Goal: Information Seeking & Learning: Check status

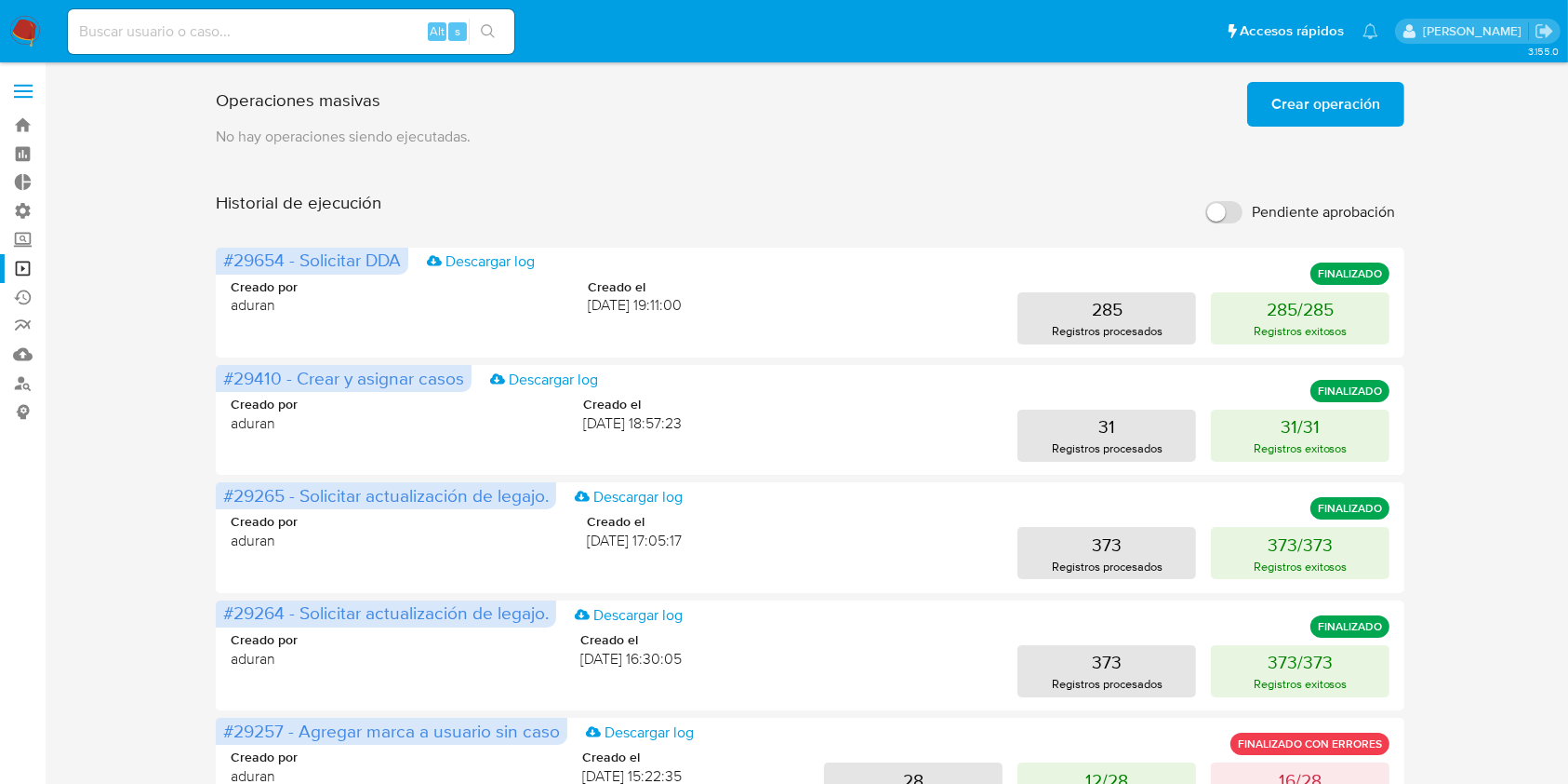
click at [22, 33] on img at bounding box center [25, 31] width 31 height 31
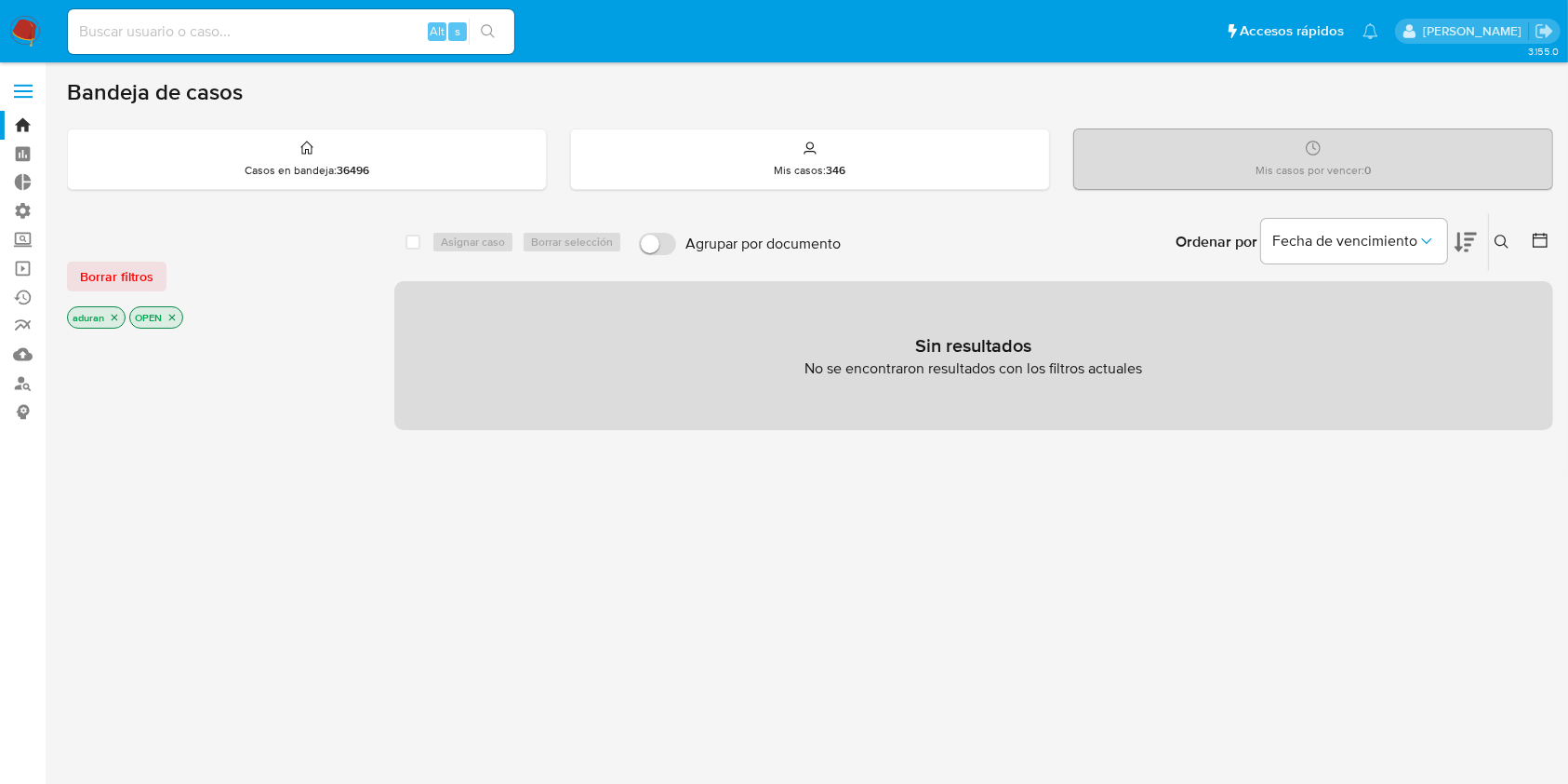
click at [116, 319] on icon "close-filter" at bounding box center [114, 317] width 11 height 11
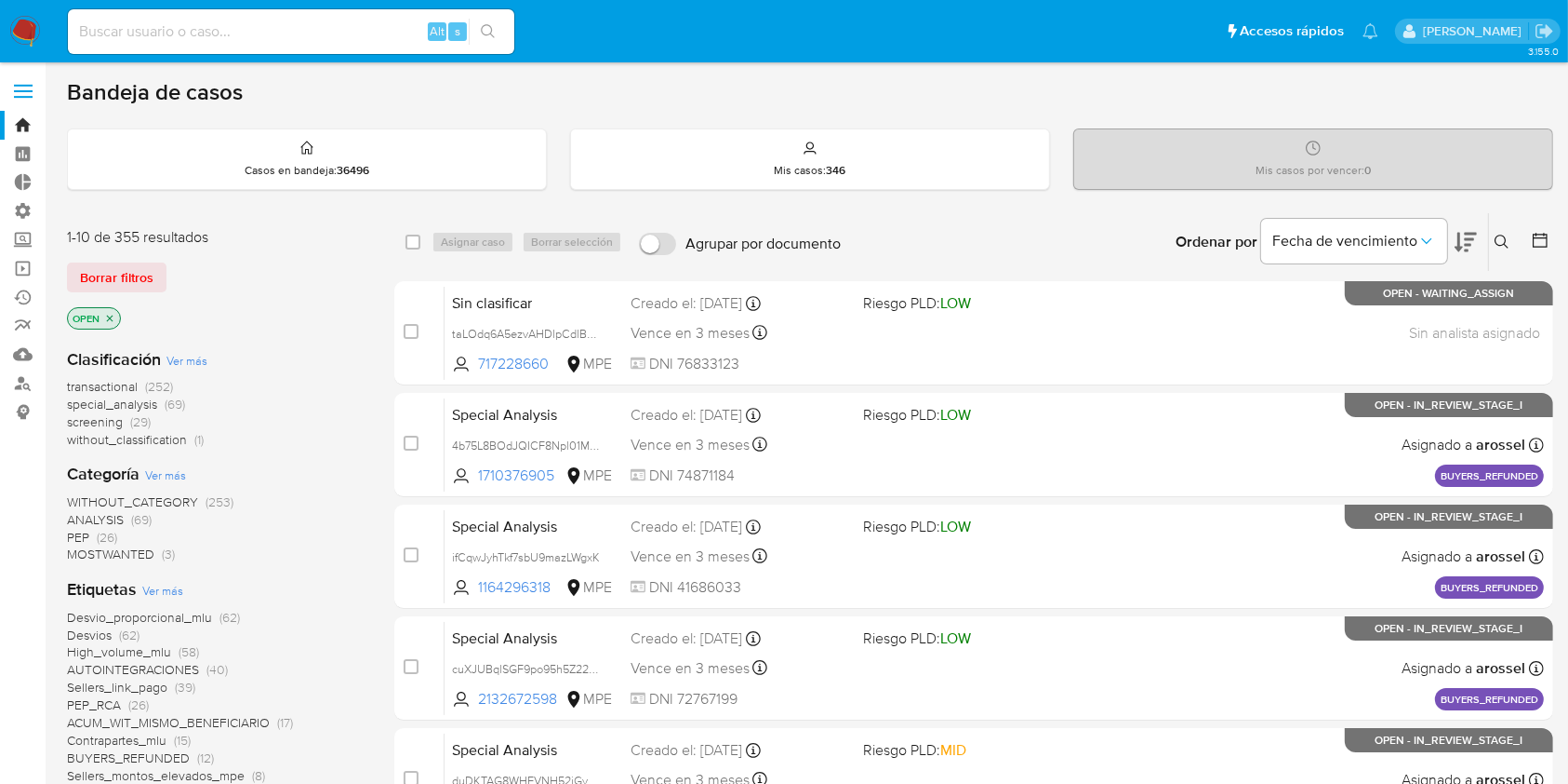
click at [112, 319] on icon "close-filter" at bounding box center [109, 318] width 11 height 11
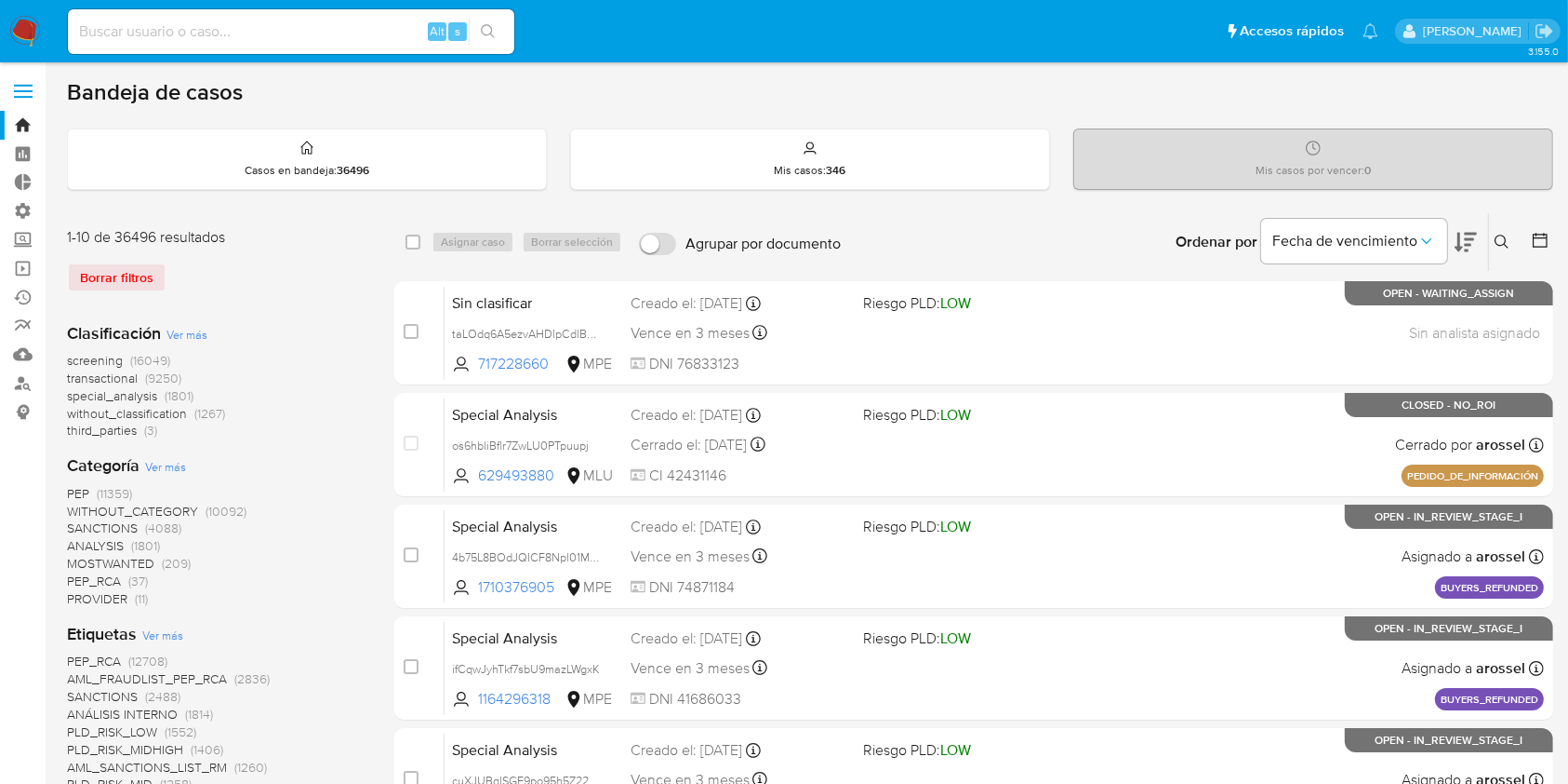
click at [1534, 240] on icon at bounding box center [1539, 240] width 19 height 19
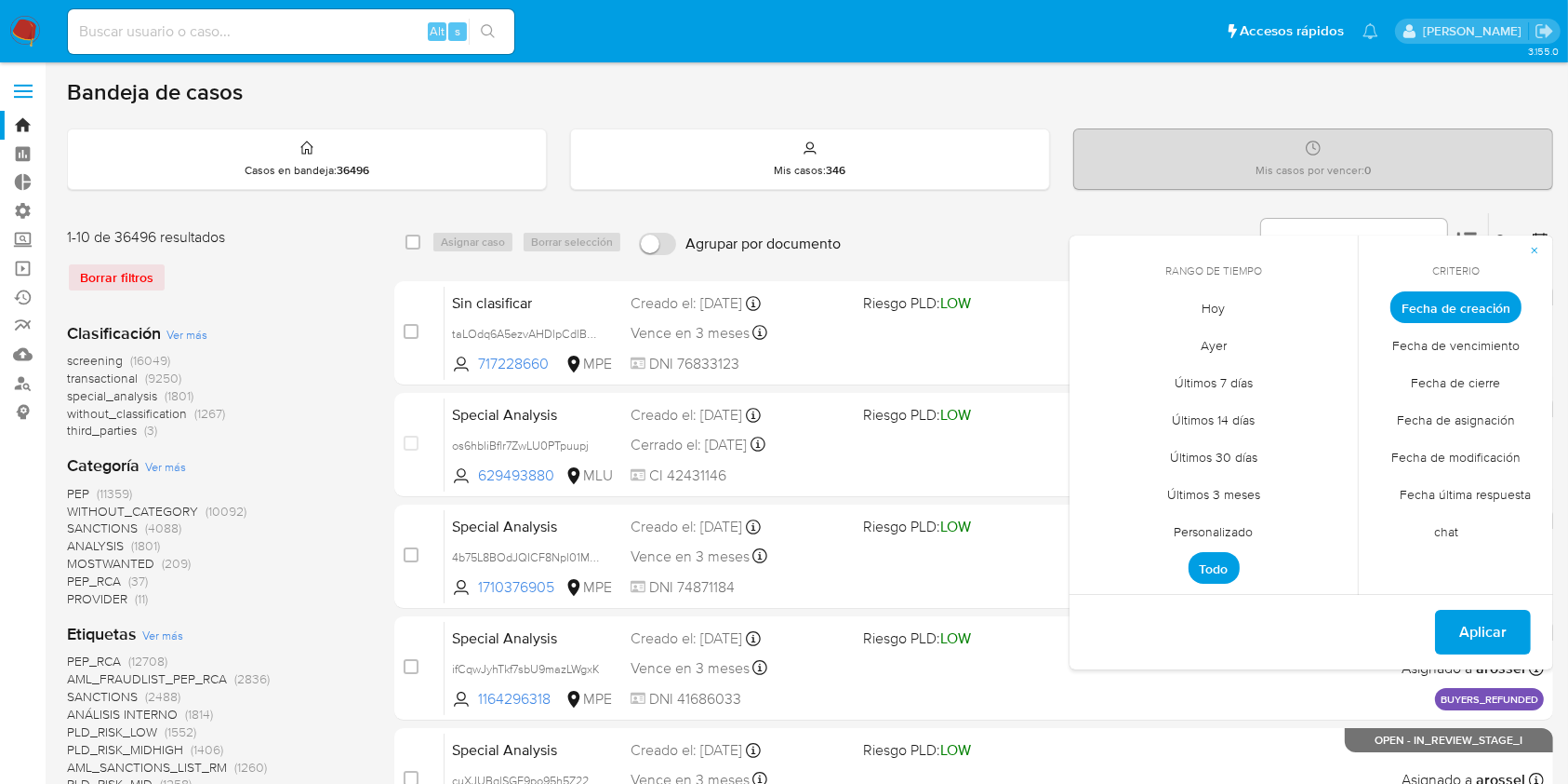
click at [1458, 381] on span "Fecha de cierre" at bounding box center [1456, 383] width 129 height 38
click at [1208, 530] on span "Personalizado" at bounding box center [1214, 531] width 118 height 38
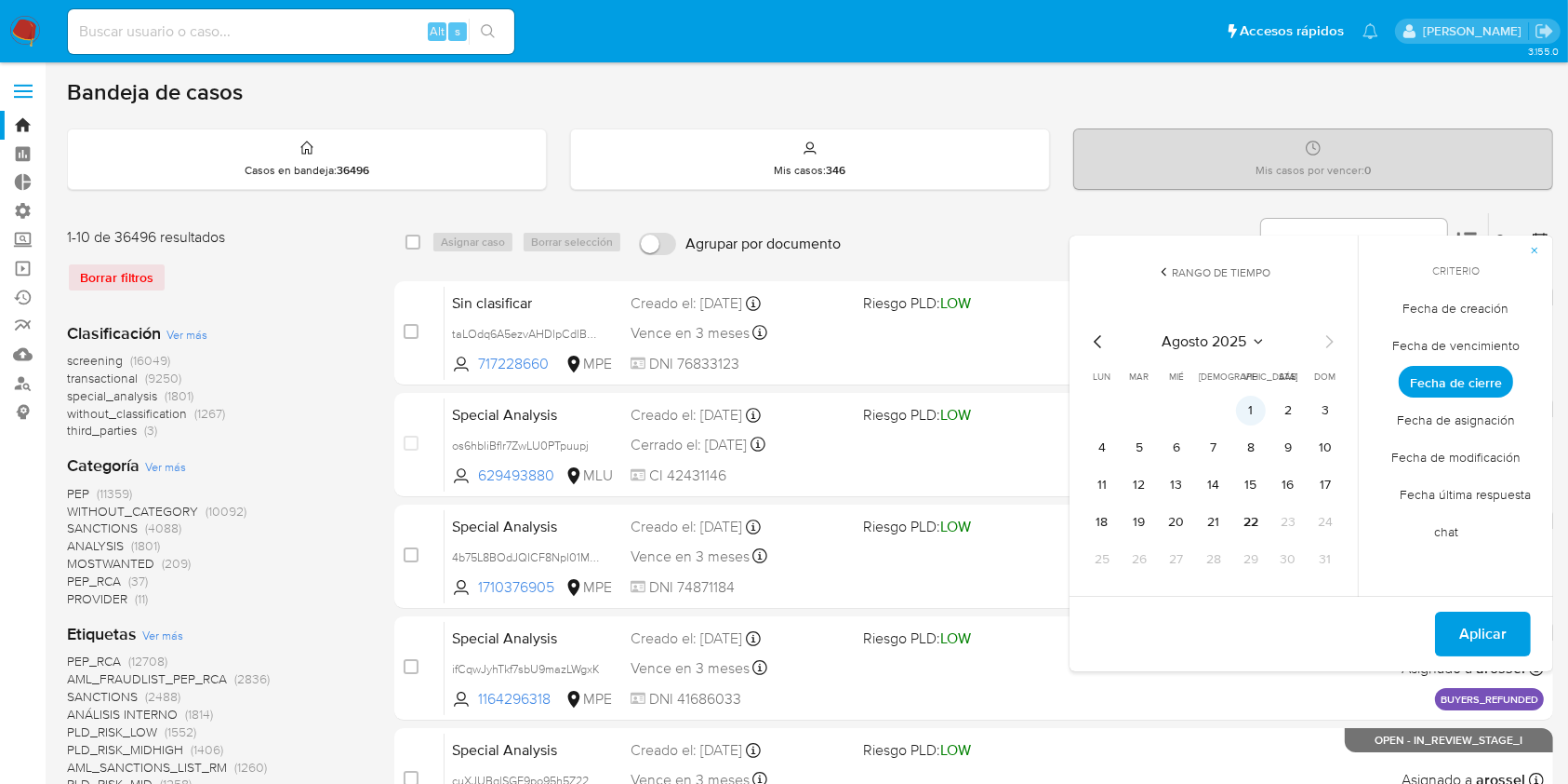
click at [1250, 411] on button "1" at bounding box center [1250, 410] width 29 height 30
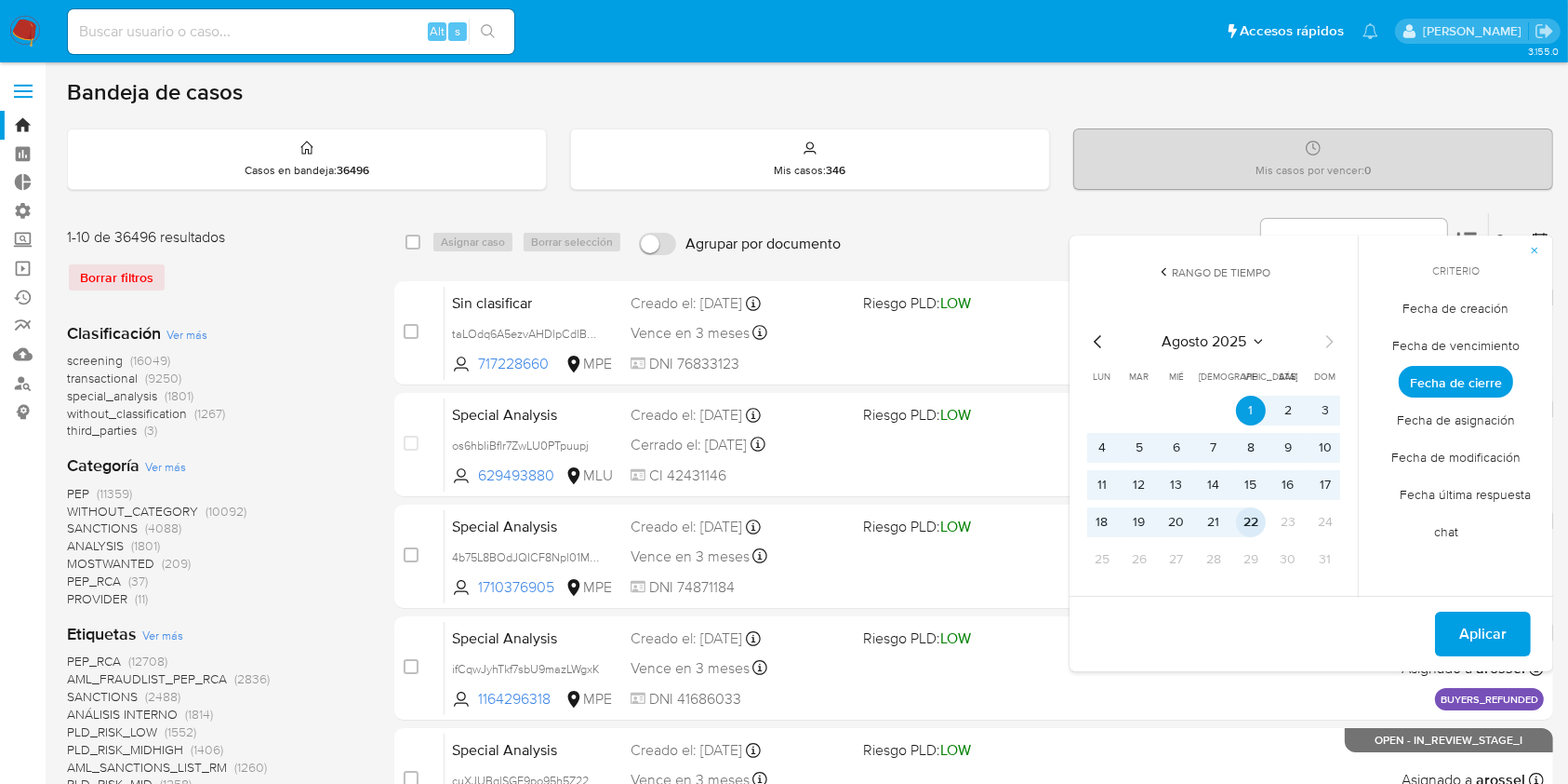
click at [1243, 528] on button "22" at bounding box center [1250, 522] width 29 height 30
click at [1457, 625] on button "Aplicar" at bounding box center [1482, 633] width 95 height 44
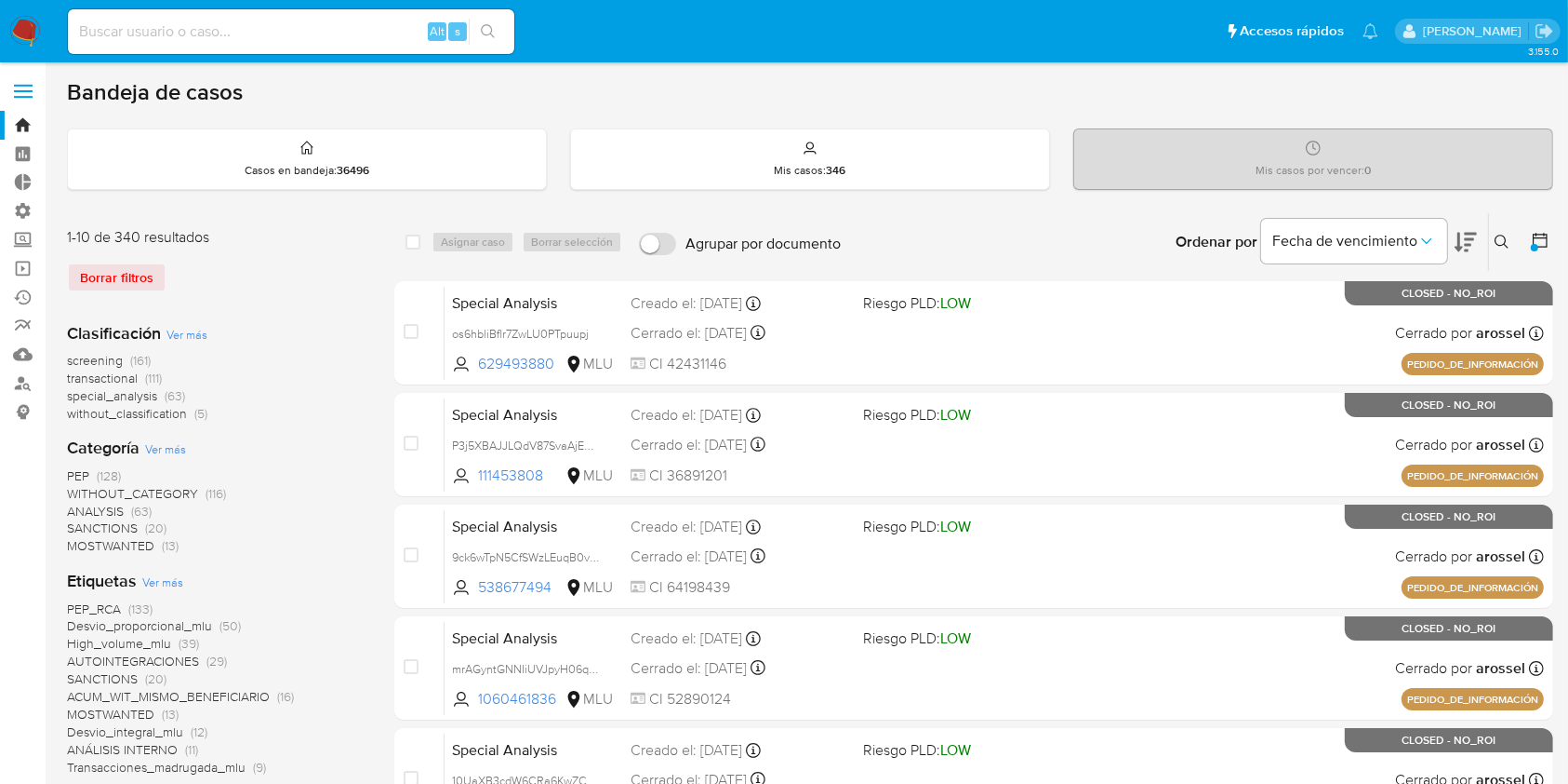
click at [186, 329] on span "Ver más" at bounding box center [187, 333] width 41 height 17
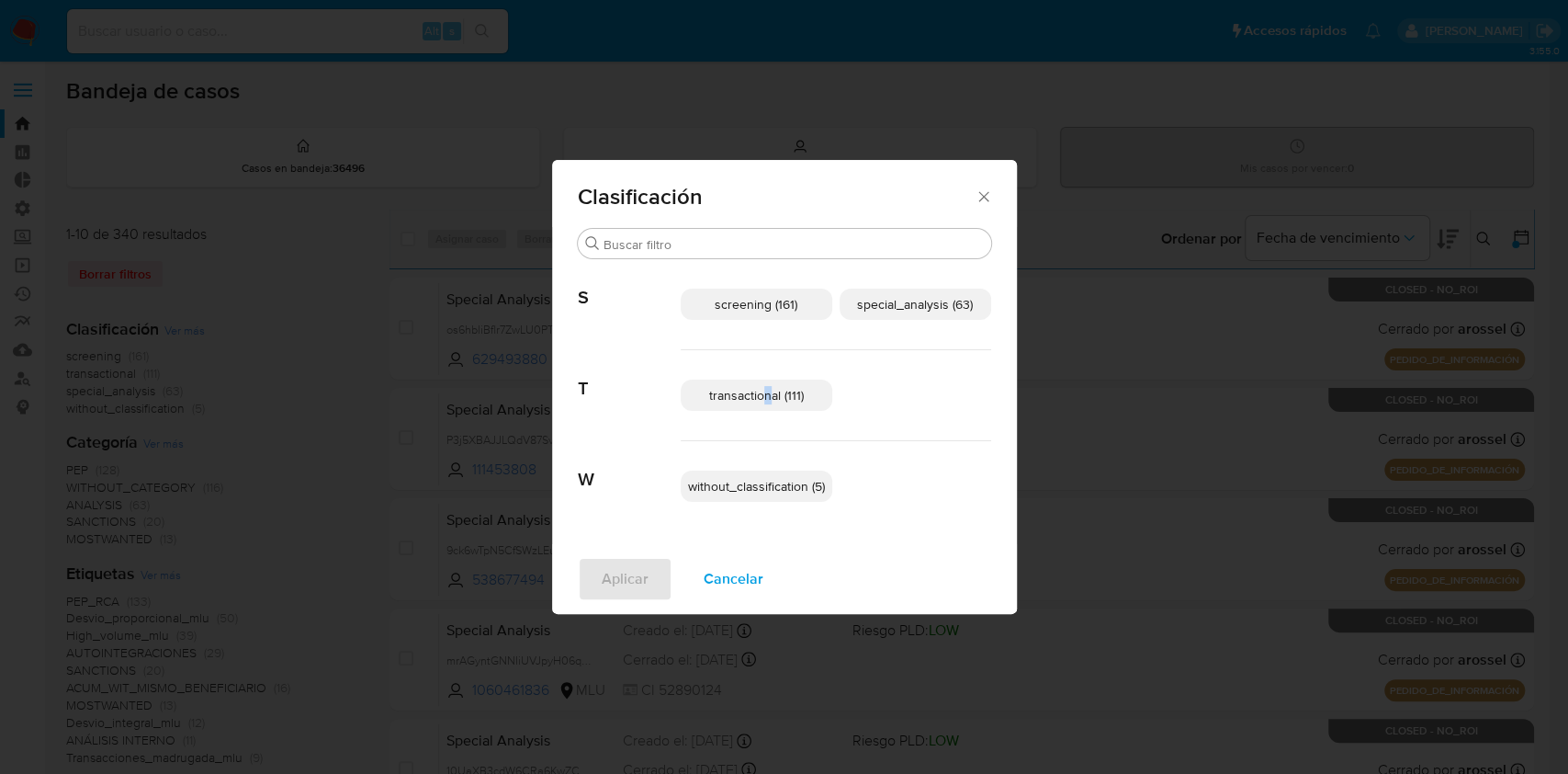
click at [765, 382] on div "transactional (111)" at bounding box center [836, 395] width 311 height 91
click at [792, 406] on p "transactional (111)" at bounding box center [756, 395] width 151 height 31
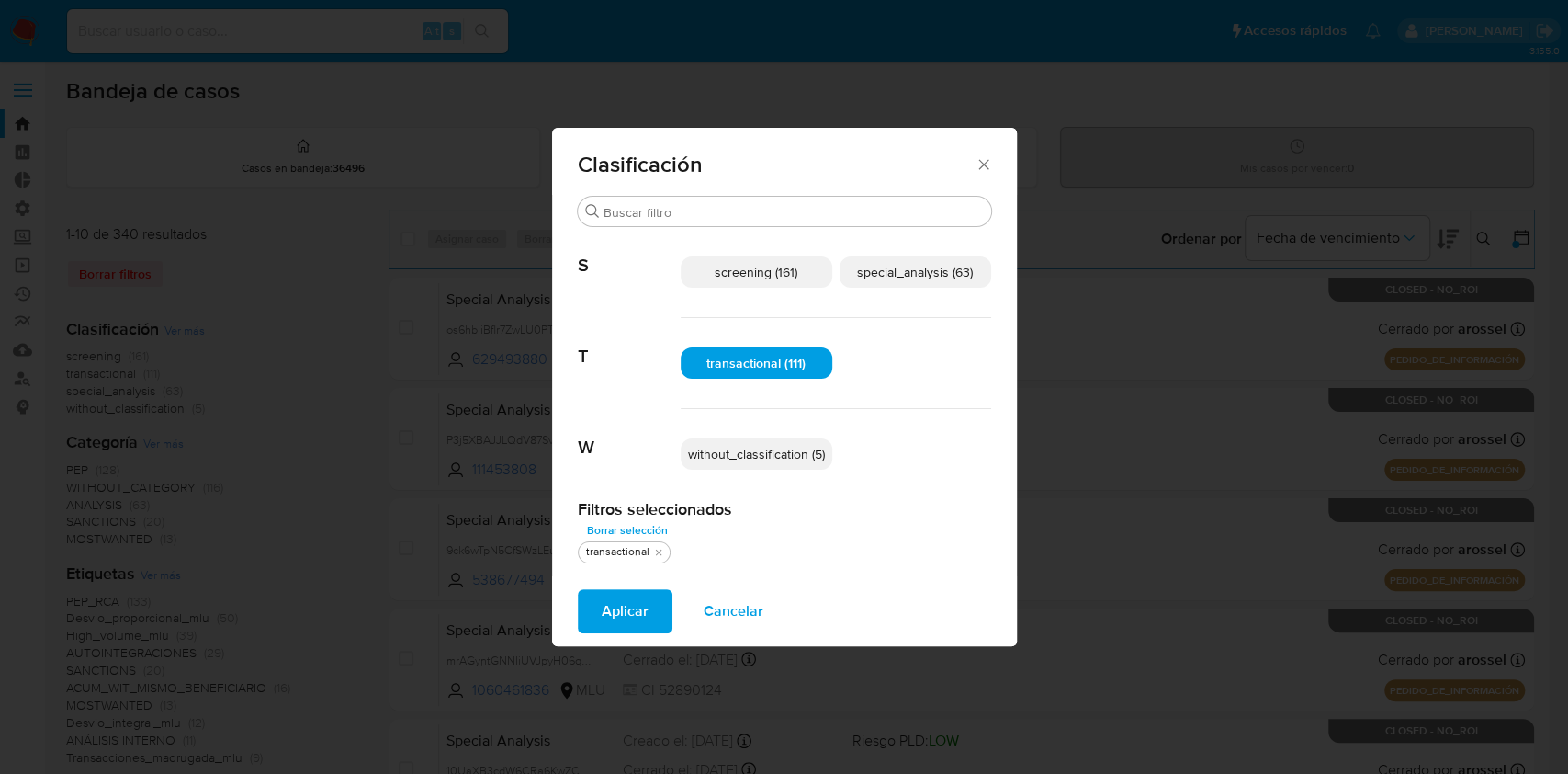
click at [920, 270] on span "special_analysis (63)" at bounding box center [915, 272] width 116 height 18
click at [648, 607] on button "Aplicar" at bounding box center [624, 610] width 94 height 44
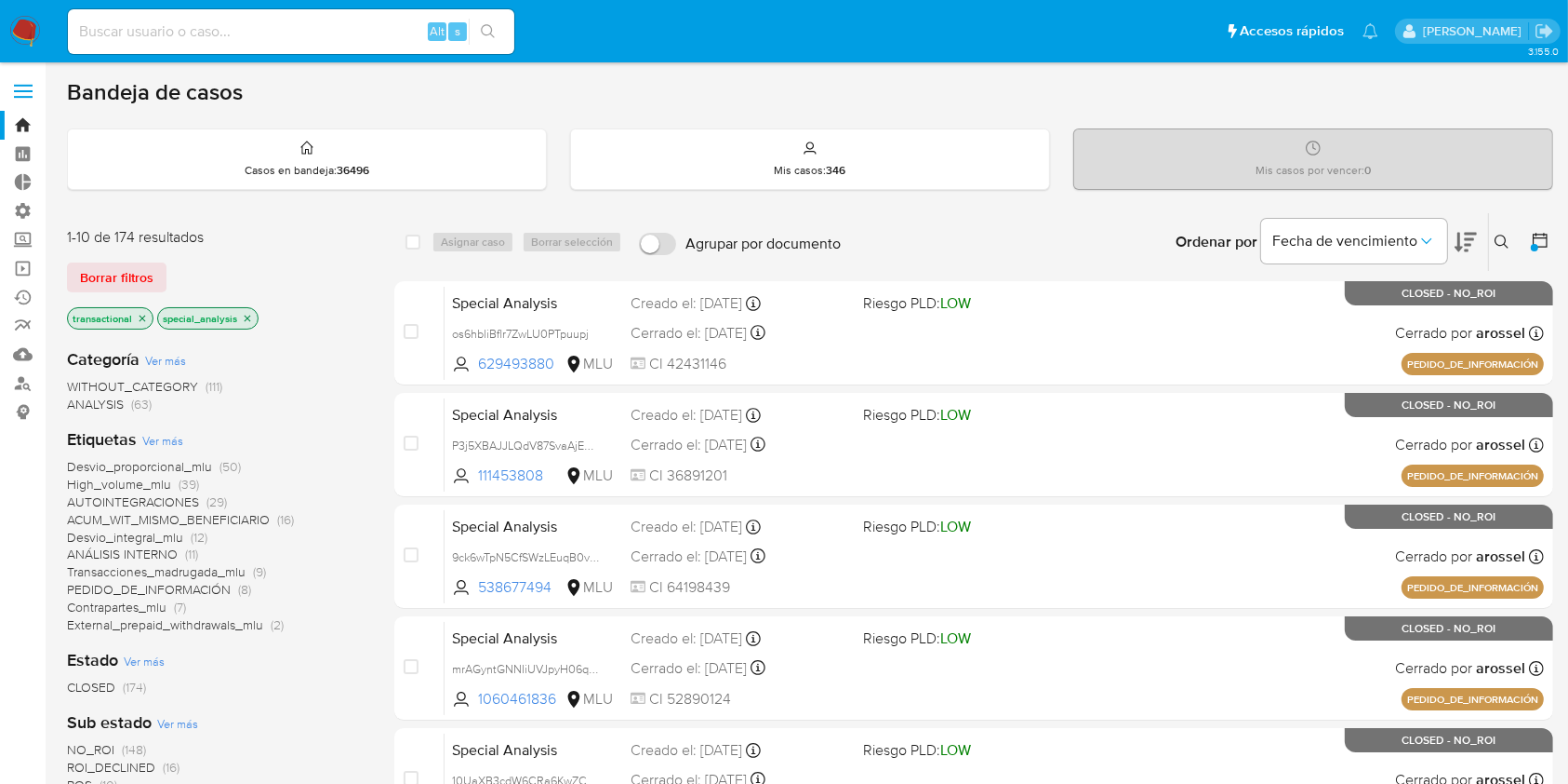
scroll to position [620, 0]
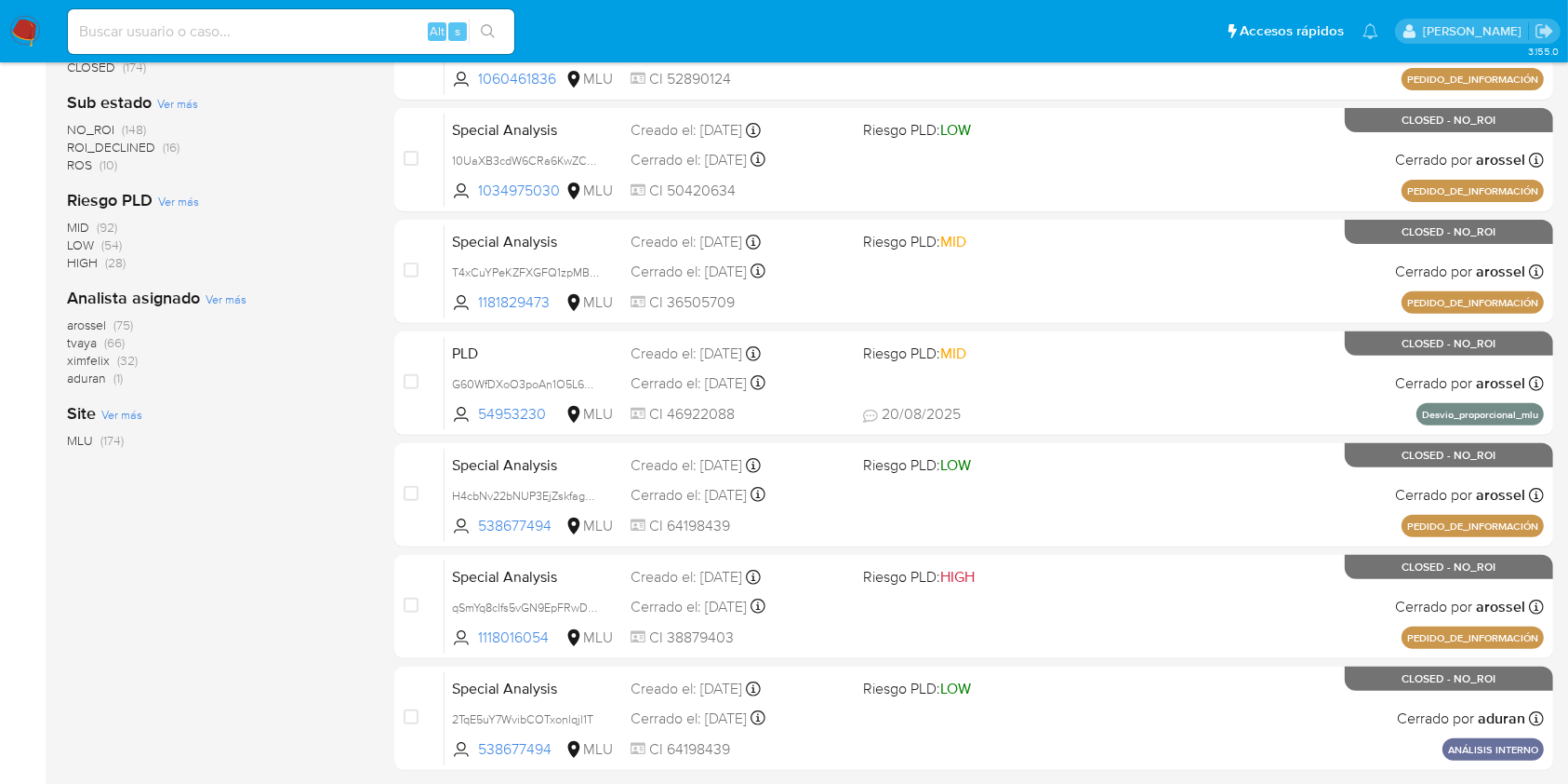
click at [211, 647] on div "1-10 de 174 resultados Borrar filtros transactional special_analysis Categoría …" at bounding box center [215, 215] width 298 height 1245
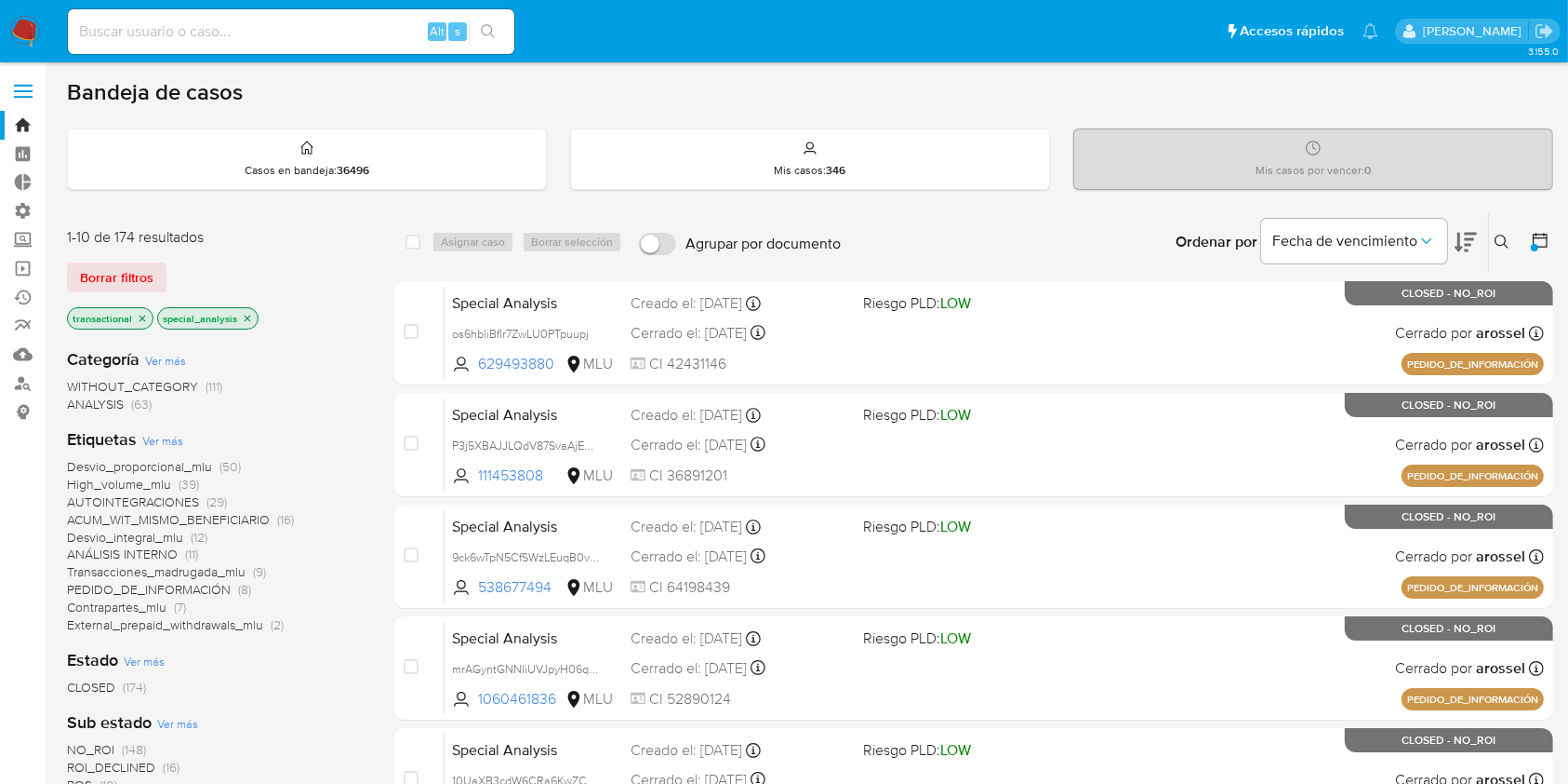
scroll to position [685, 0]
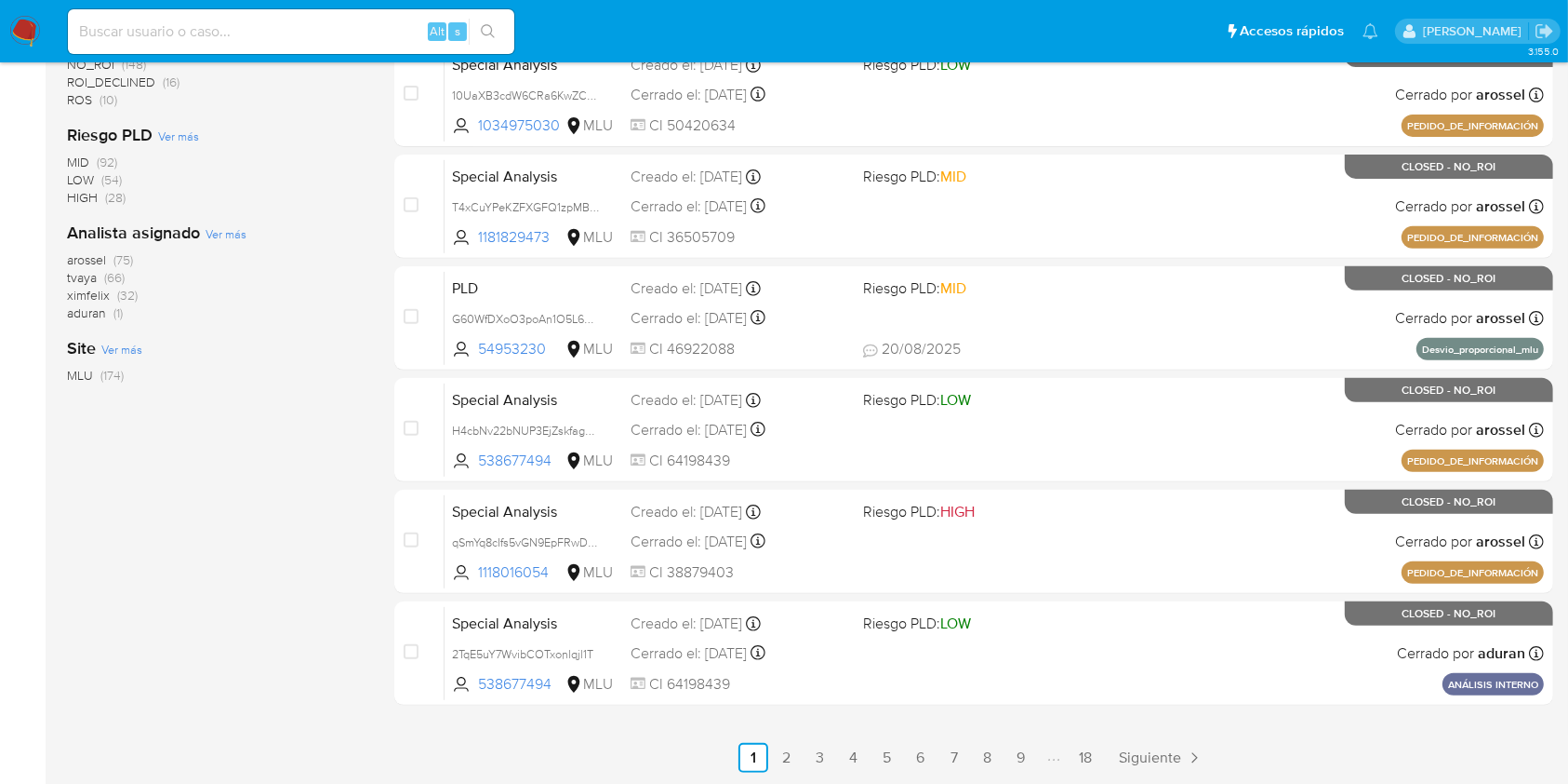
click at [98, 291] on span "ximfelix" at bounding box center [88, 294] width 43 height 19
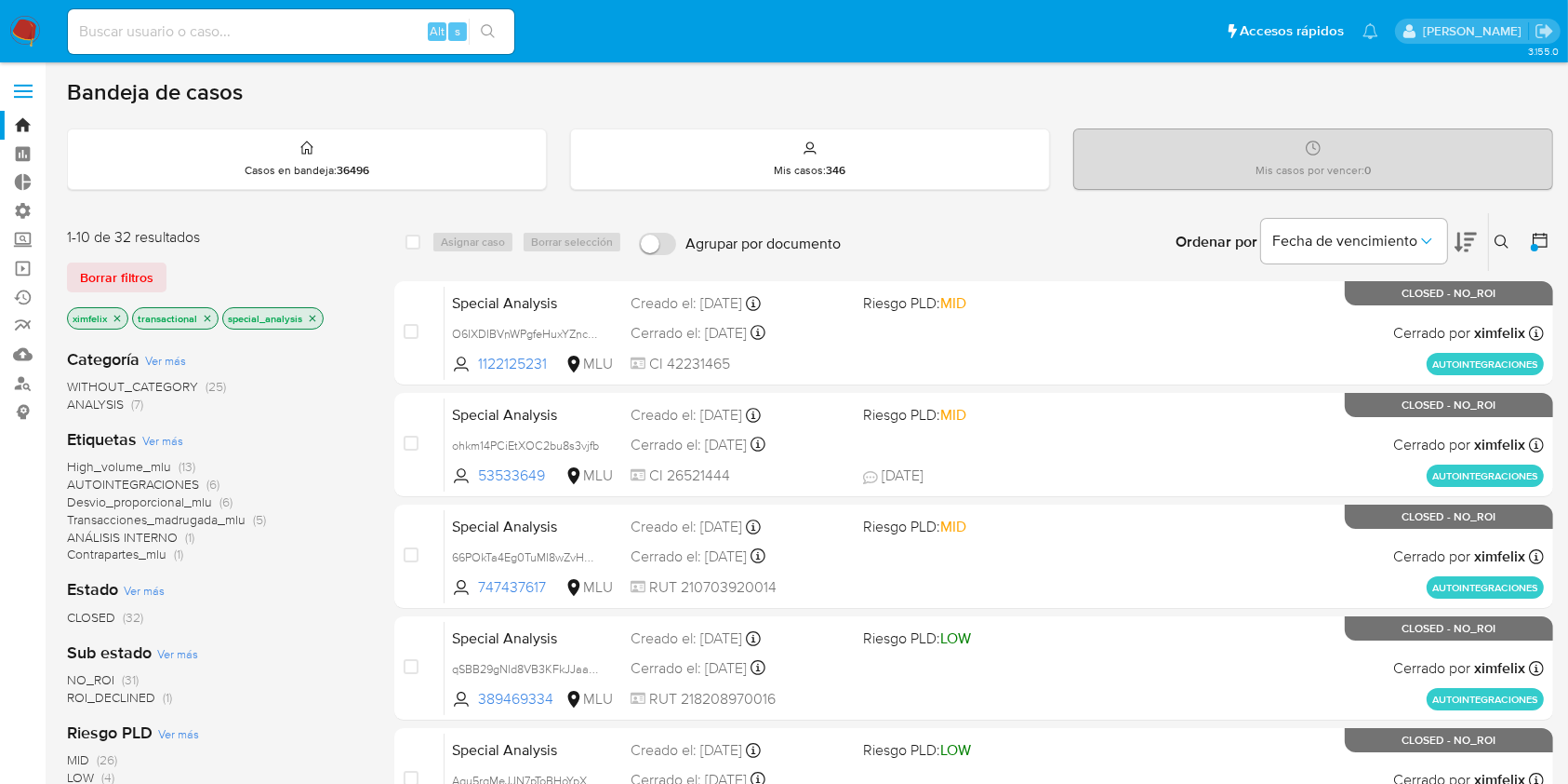
click at [1539, 240] on icon at bounding box center [1539, 240] width 19 height 19
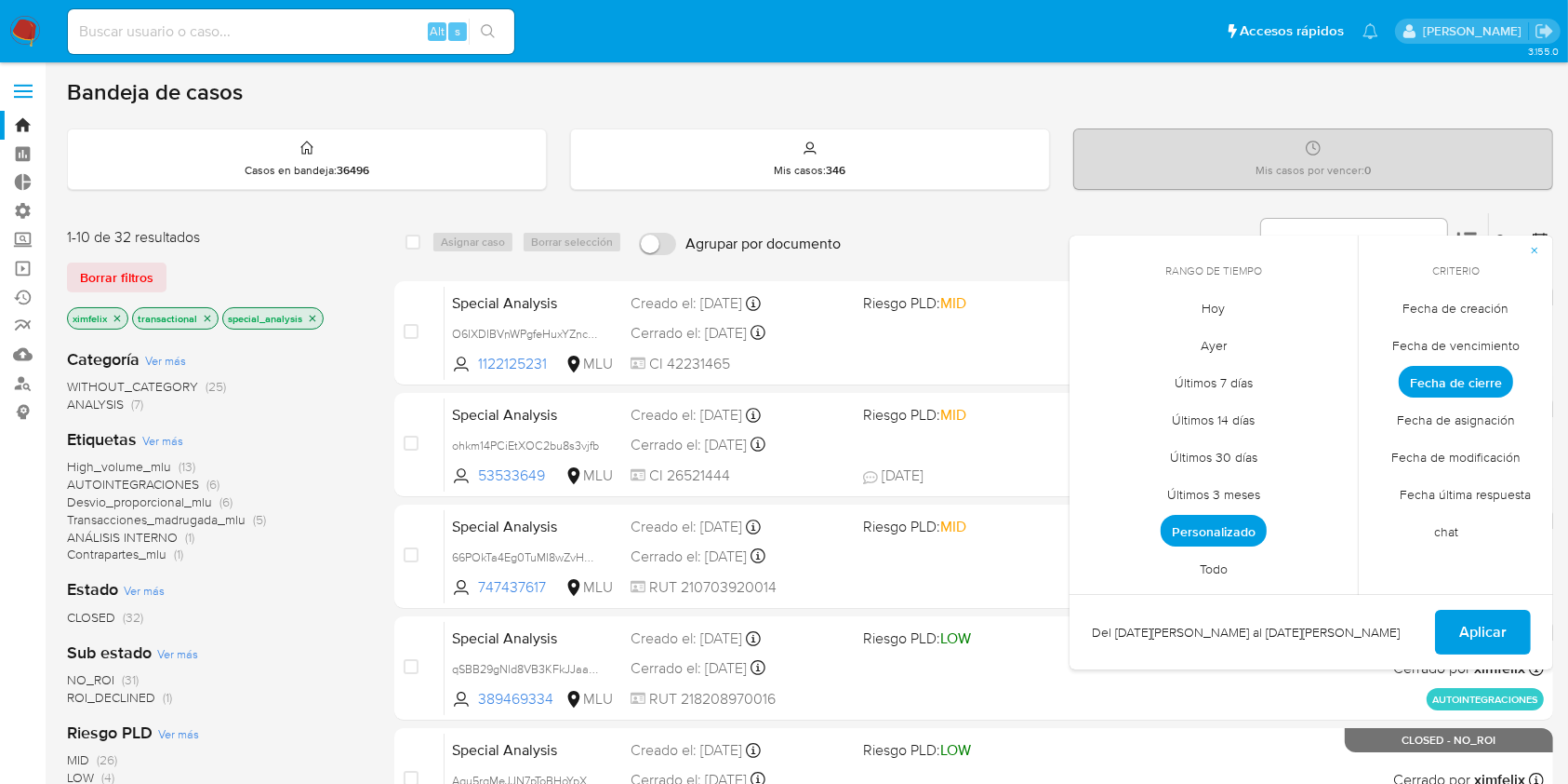
click at [1539, 240] on span "button" at bounding box center [1534, 250] width 11 height 26
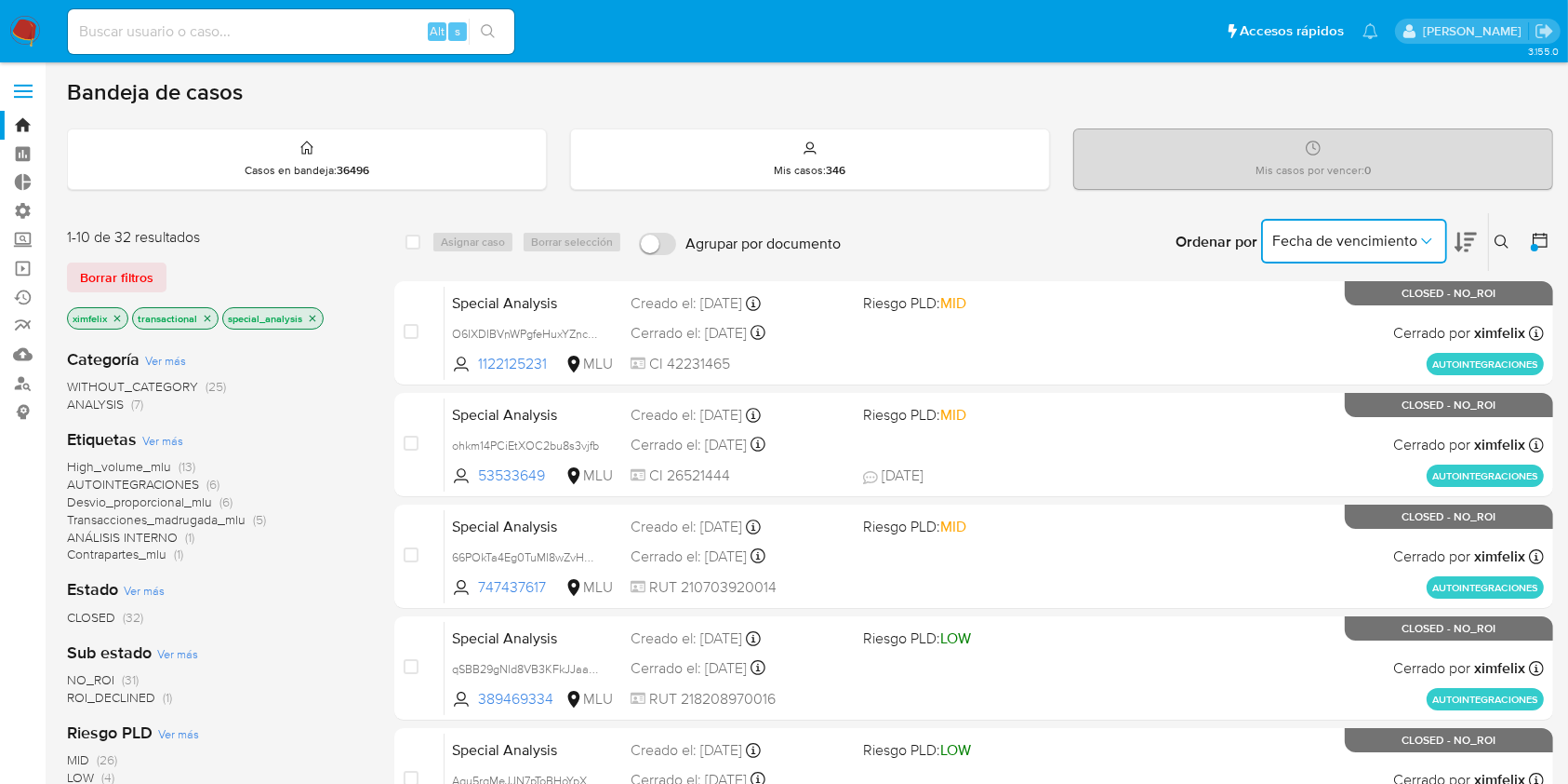
click at [1406, 240] on span "Fecha de vencimiento" at bounding box center [1345, 241] width 145 height 19
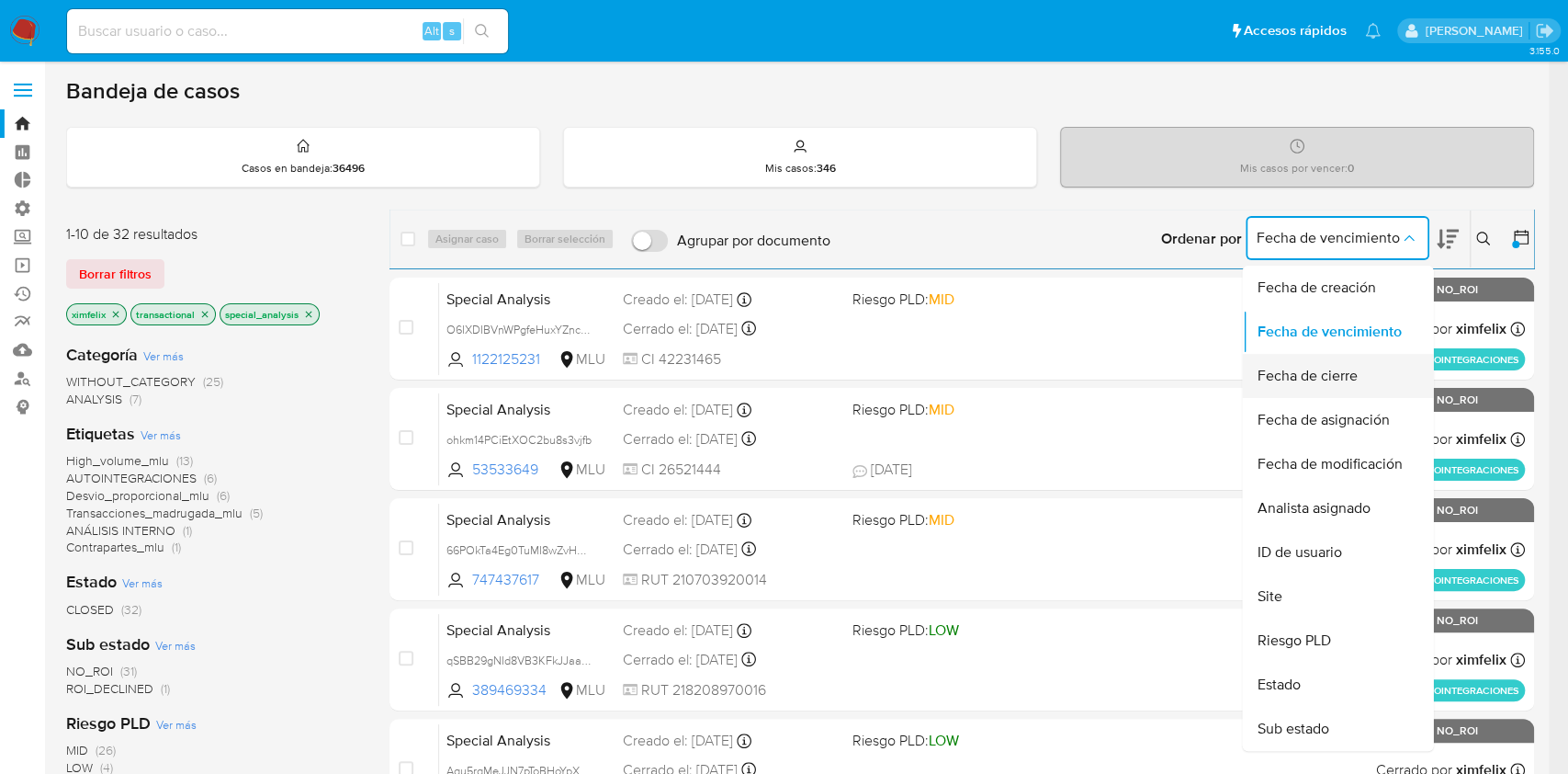
click at [1360, 368] on div "Fecha de cierre" at bounding box center [1331, 375] width 150 height 44
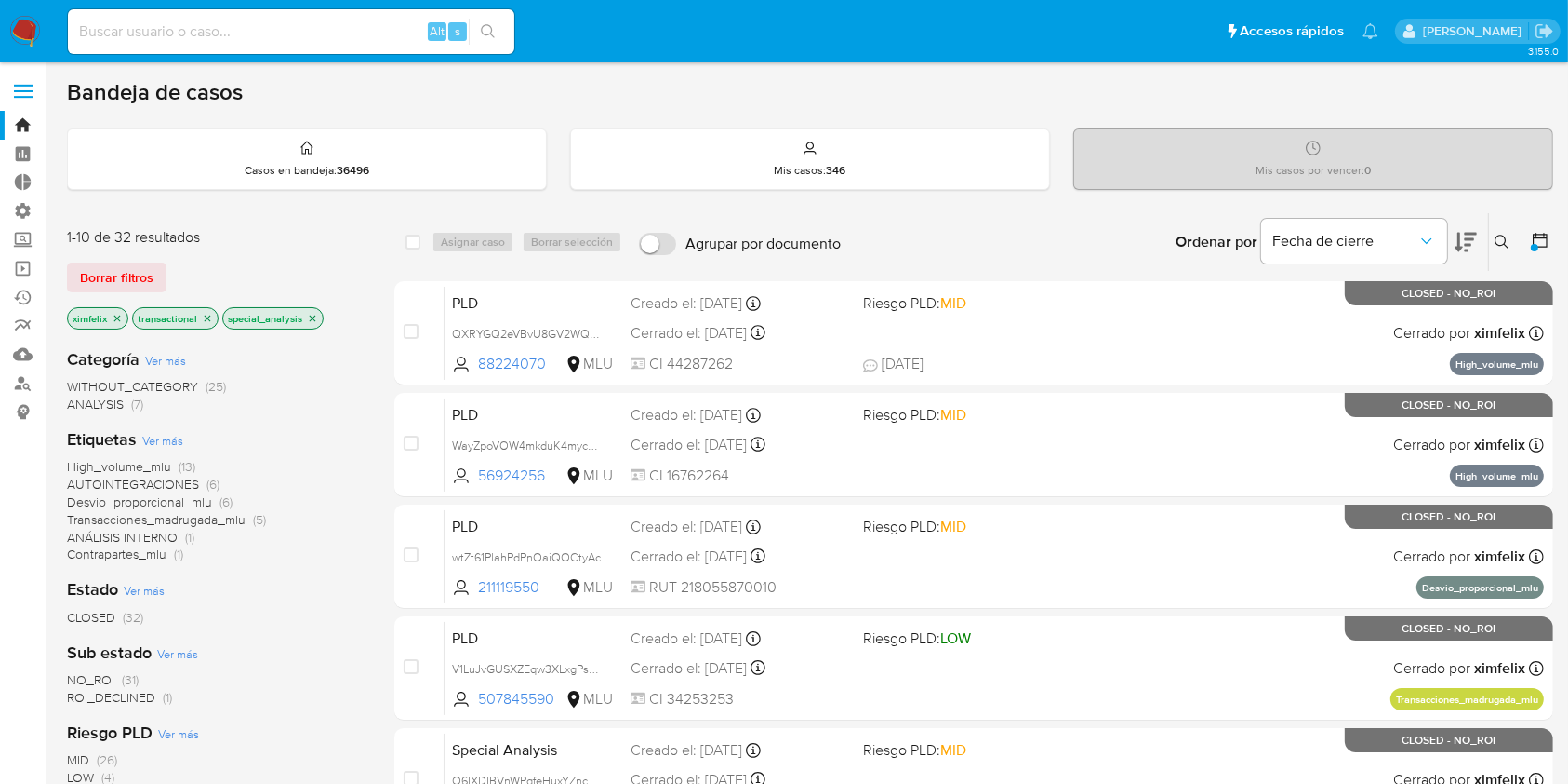
click at [1471, 252] on button at bounding box center [1466, 242] width 23 height 58
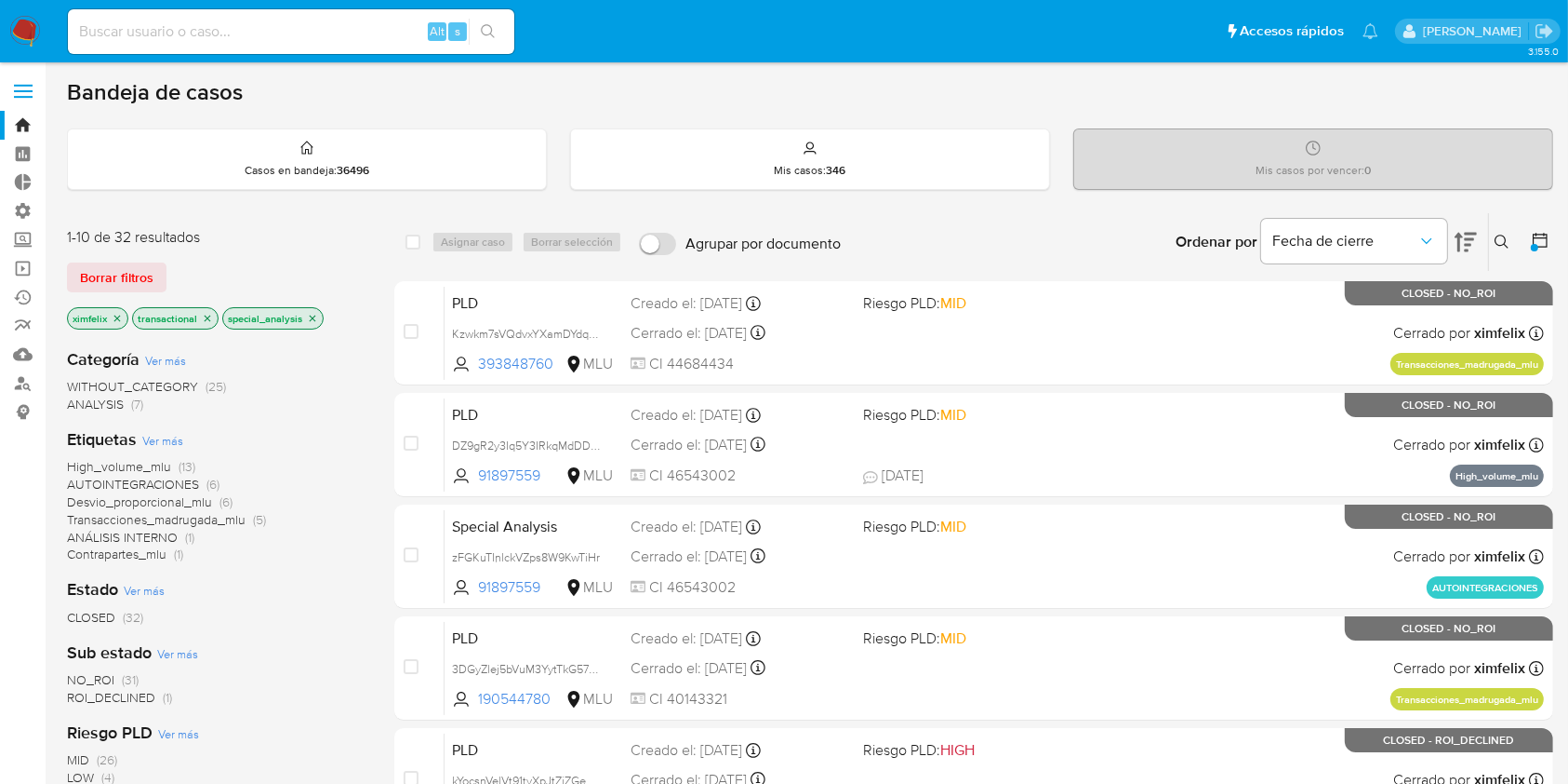
click at [1471, 252] on button at bounding box center [1466, 242] width 23 height 58
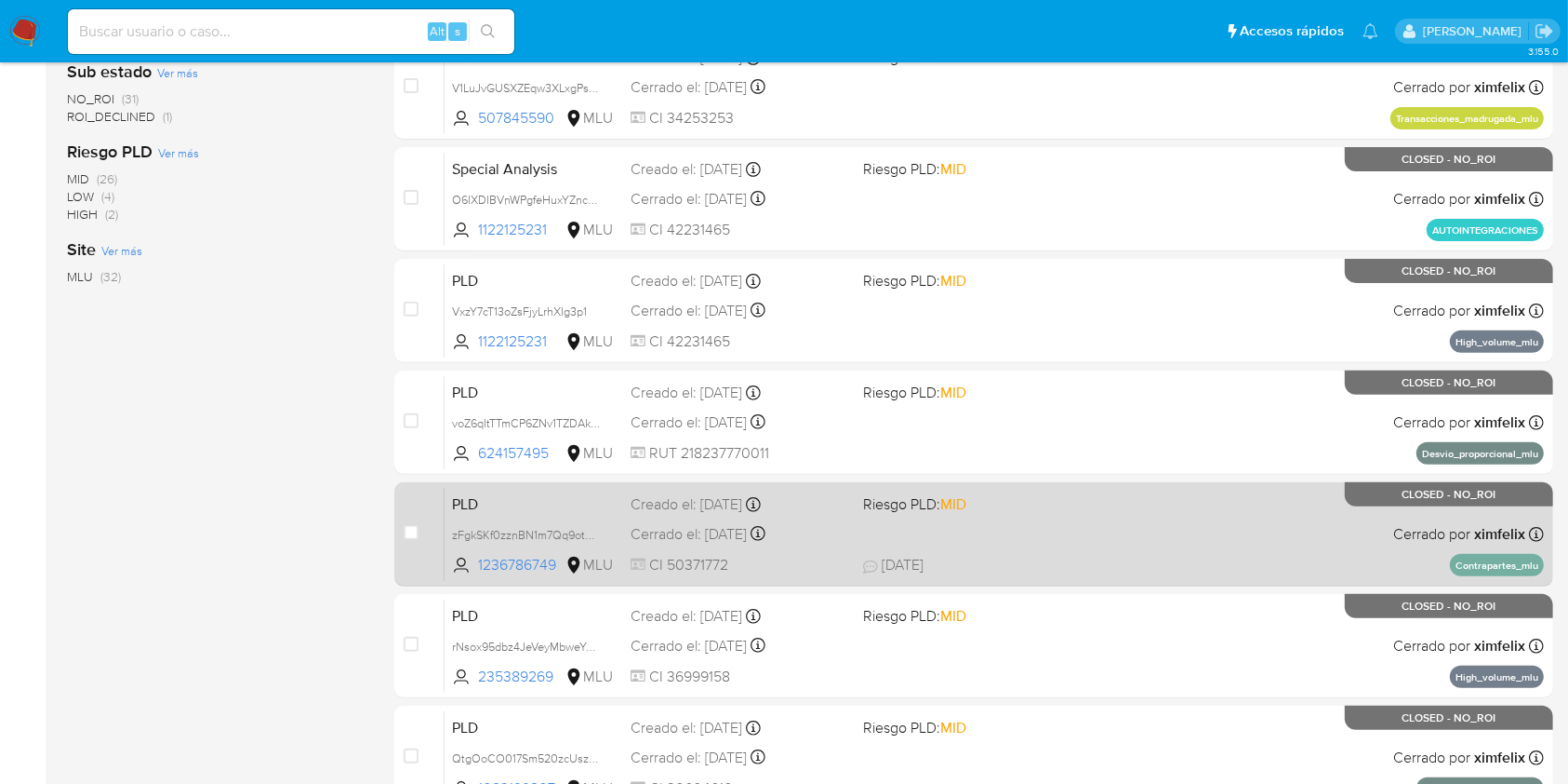
scroll to position [620, 0]
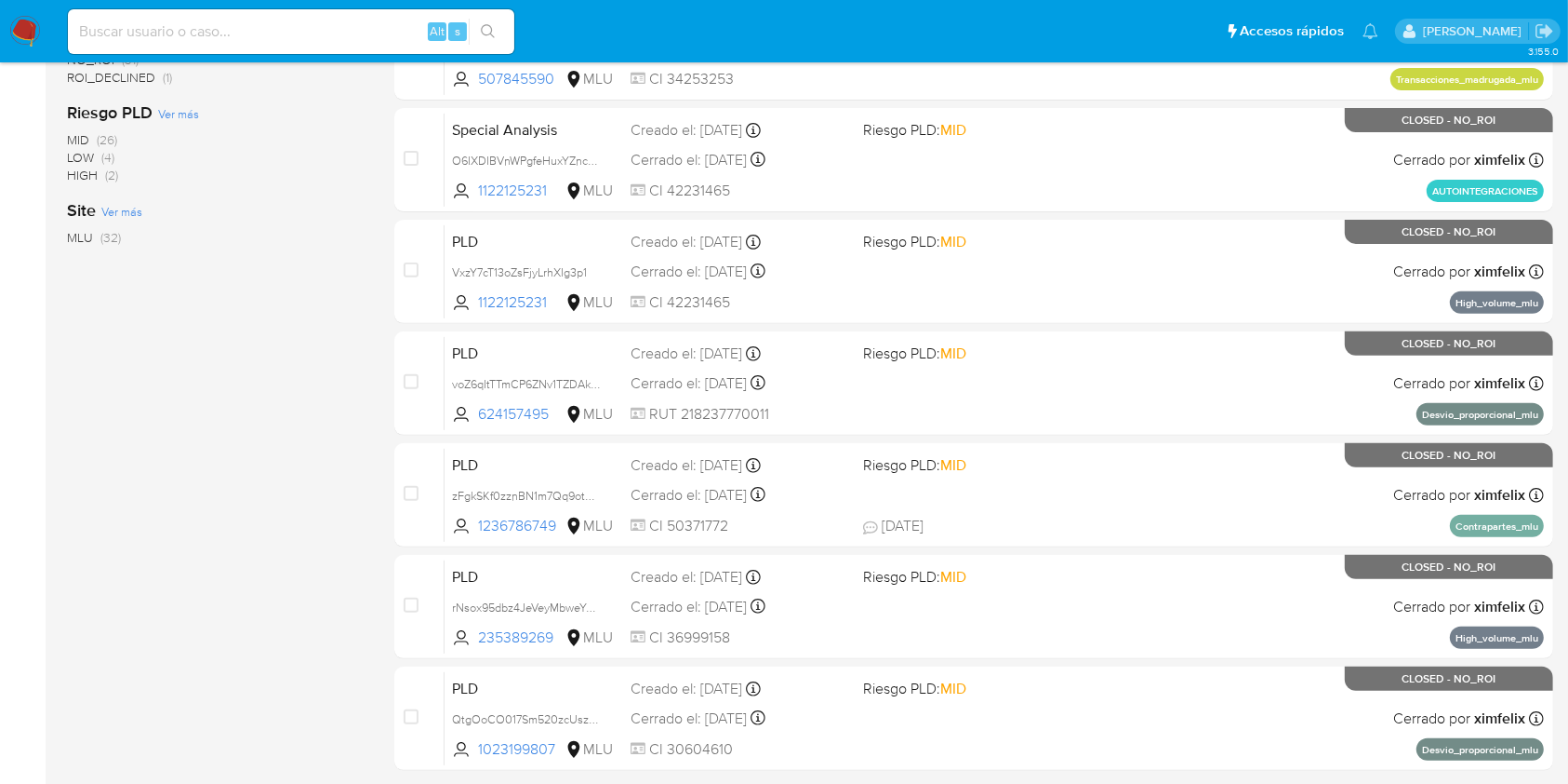
click at [134, 562] on div "1-10 de 32 resultados Borrar filtros ximfelix transactional special_analysis Ca…" at bounding box center [215, 215] width 298 height 1245
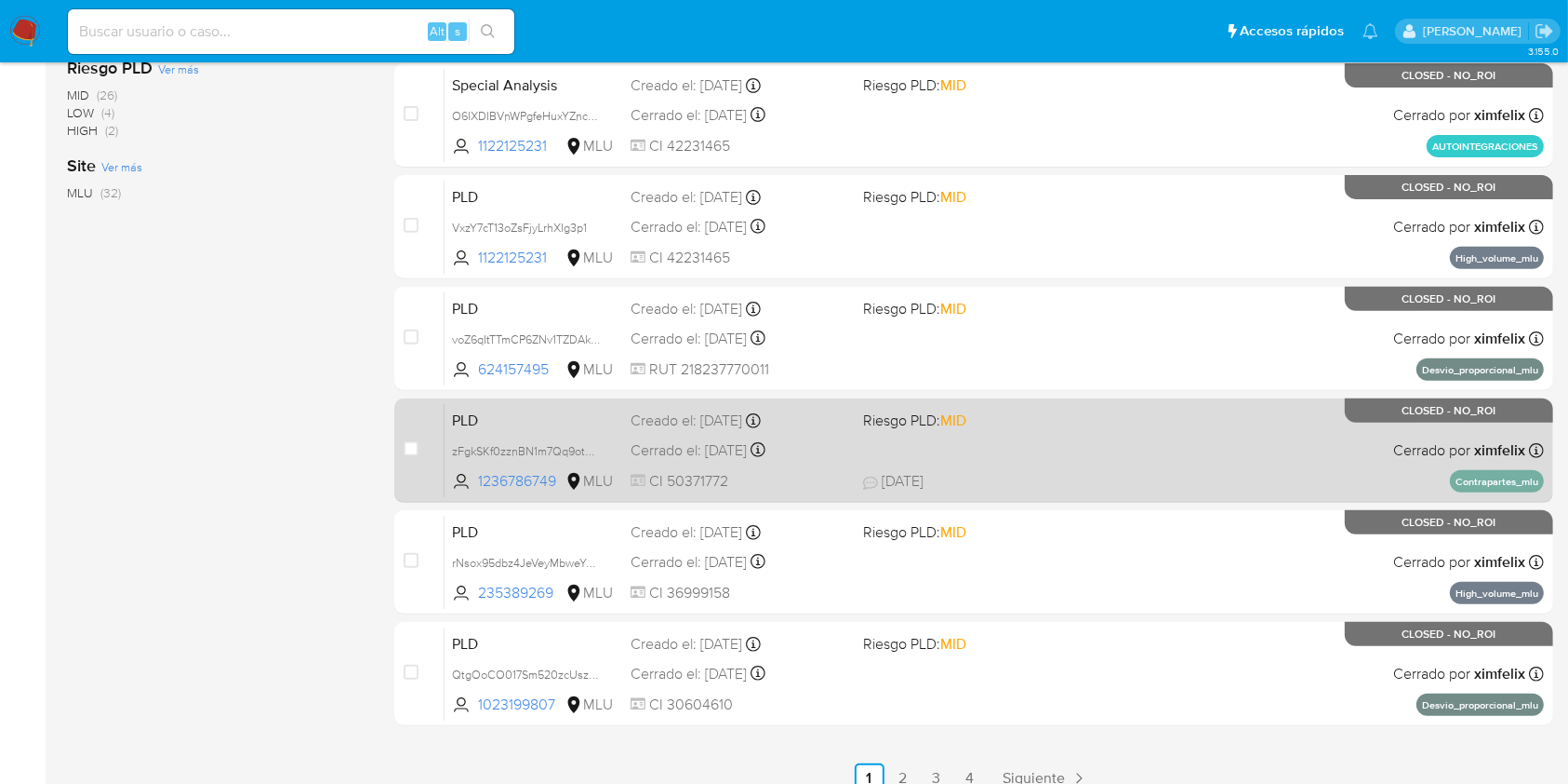
scroll to position [685, 0]
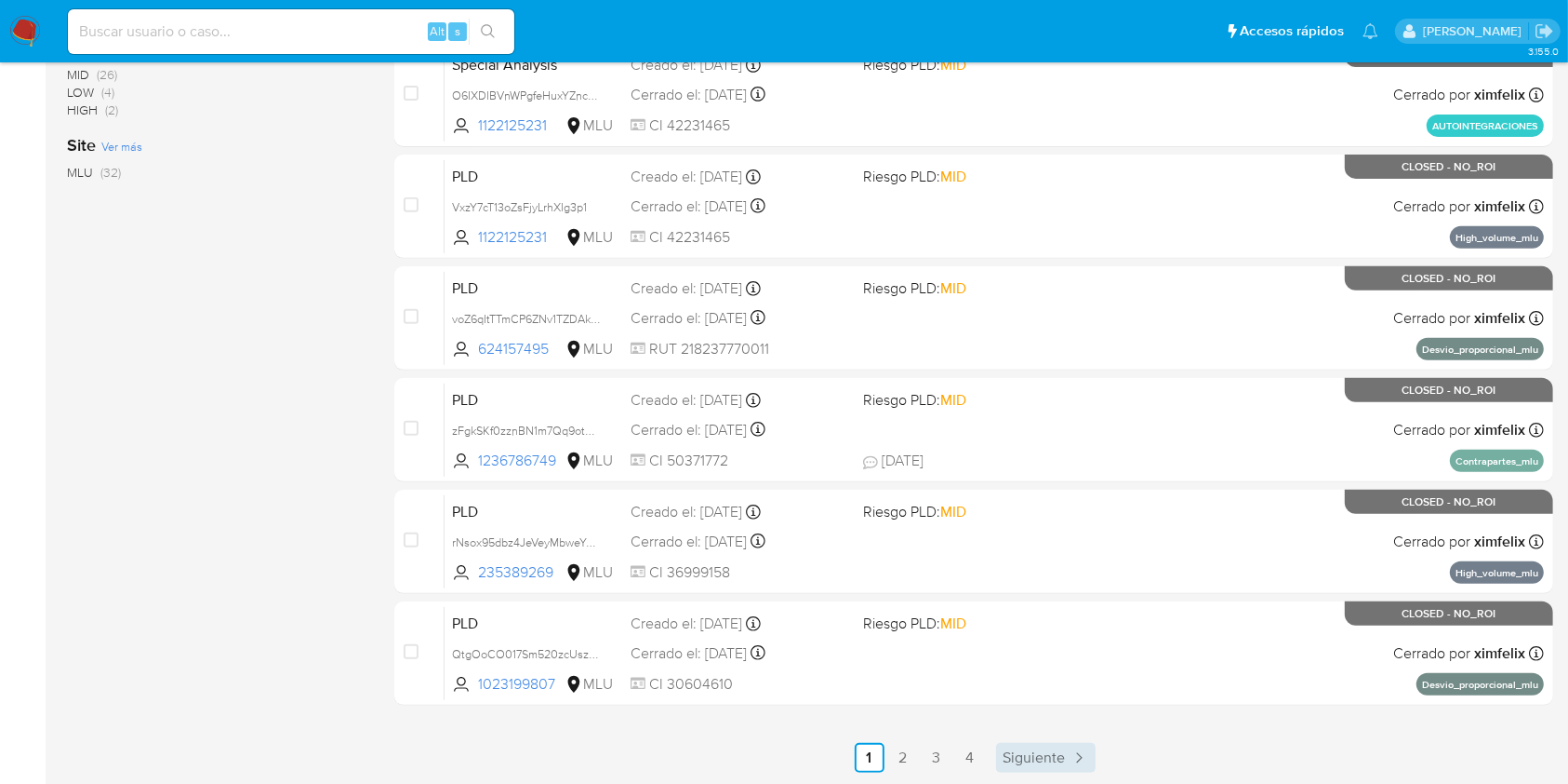
click at [1039, 753] on span "Siguiente" at bounding box center [1034, 757] width 62 height 15
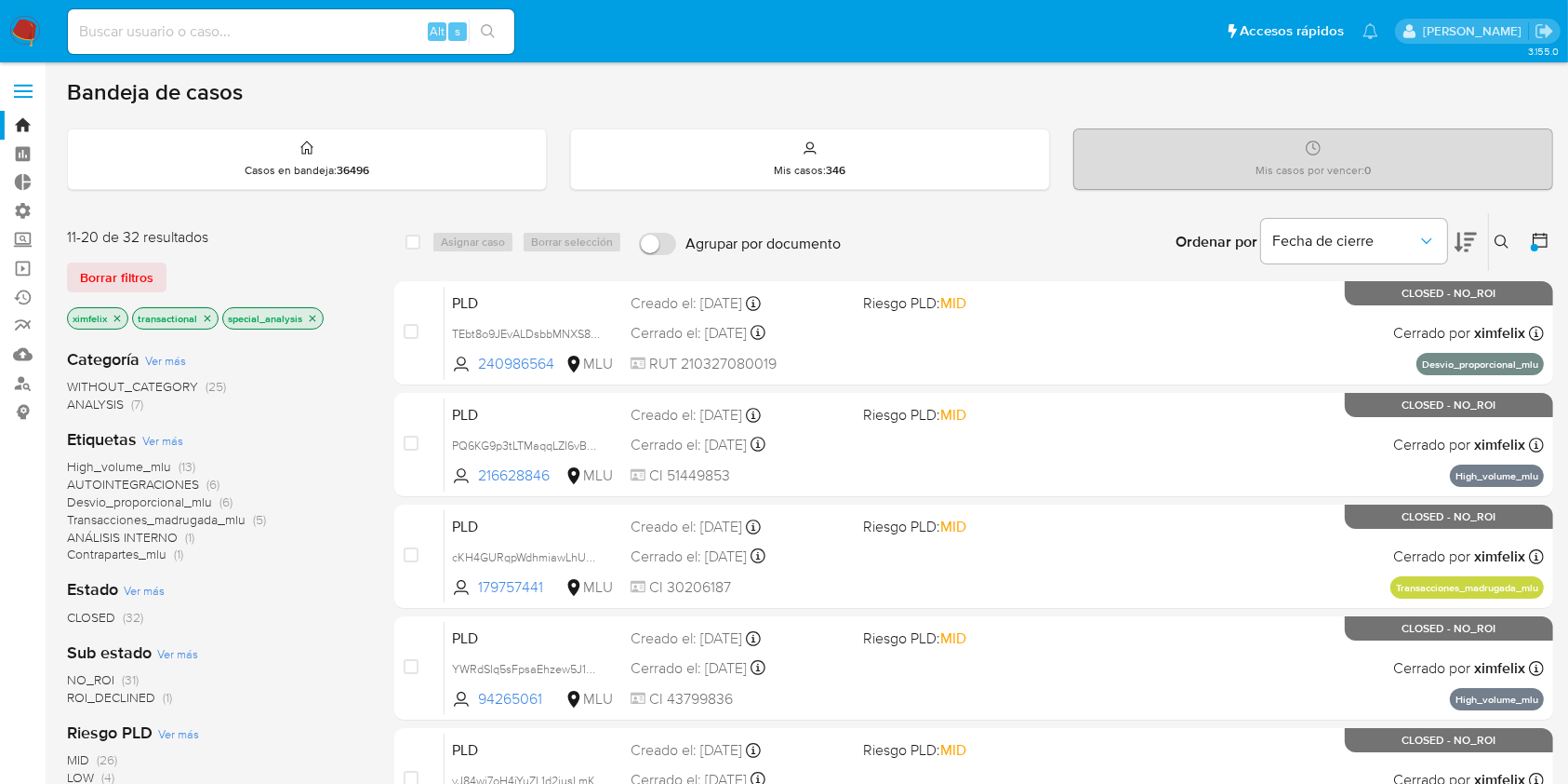
click at [1543, 237] on icon at bounding box center [1539, 240] width 19 height 19
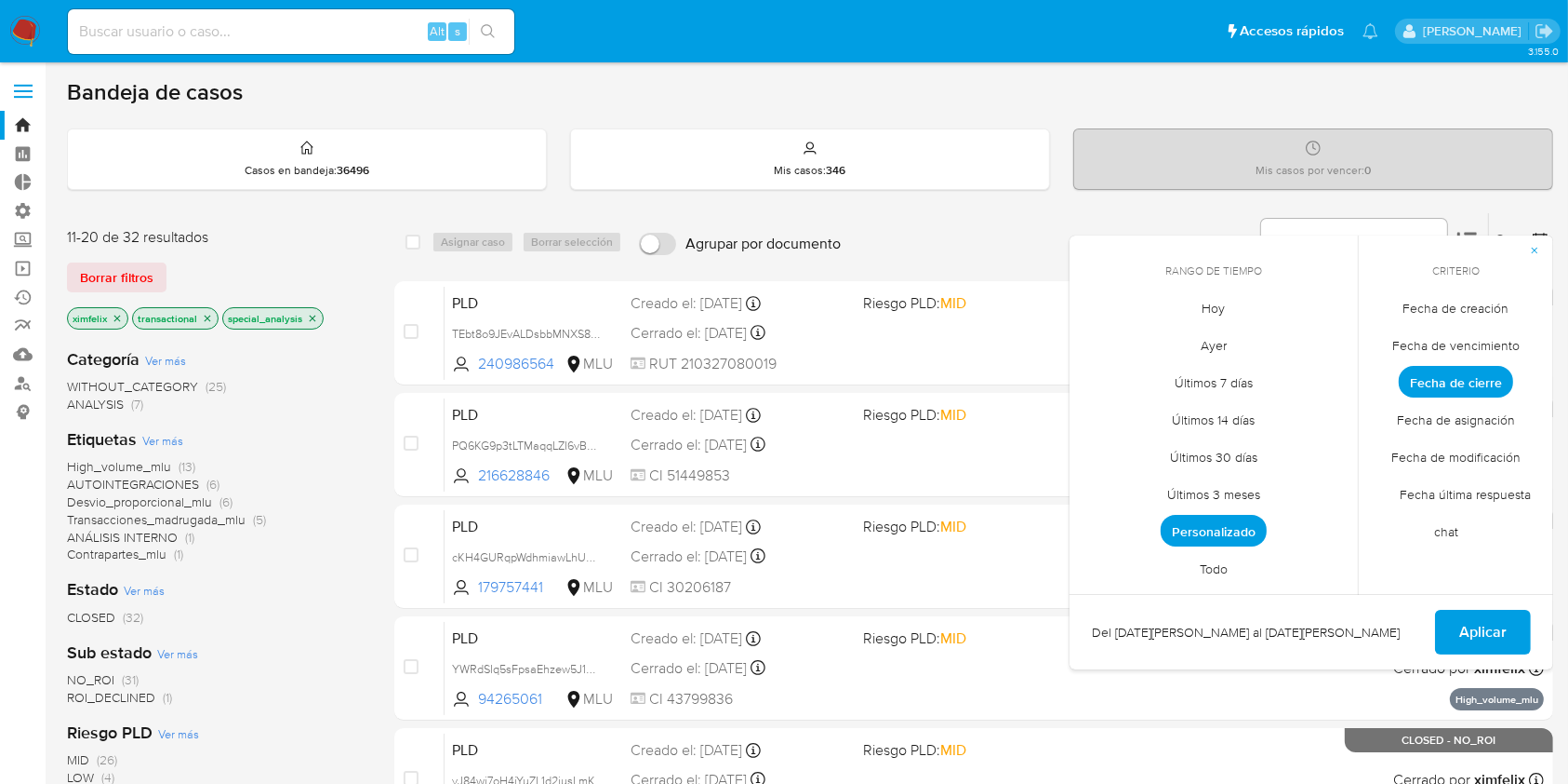
click at [1508, 454] on span "Fecha de modificación" at bounding box center [1455, 457] width 168 height 38
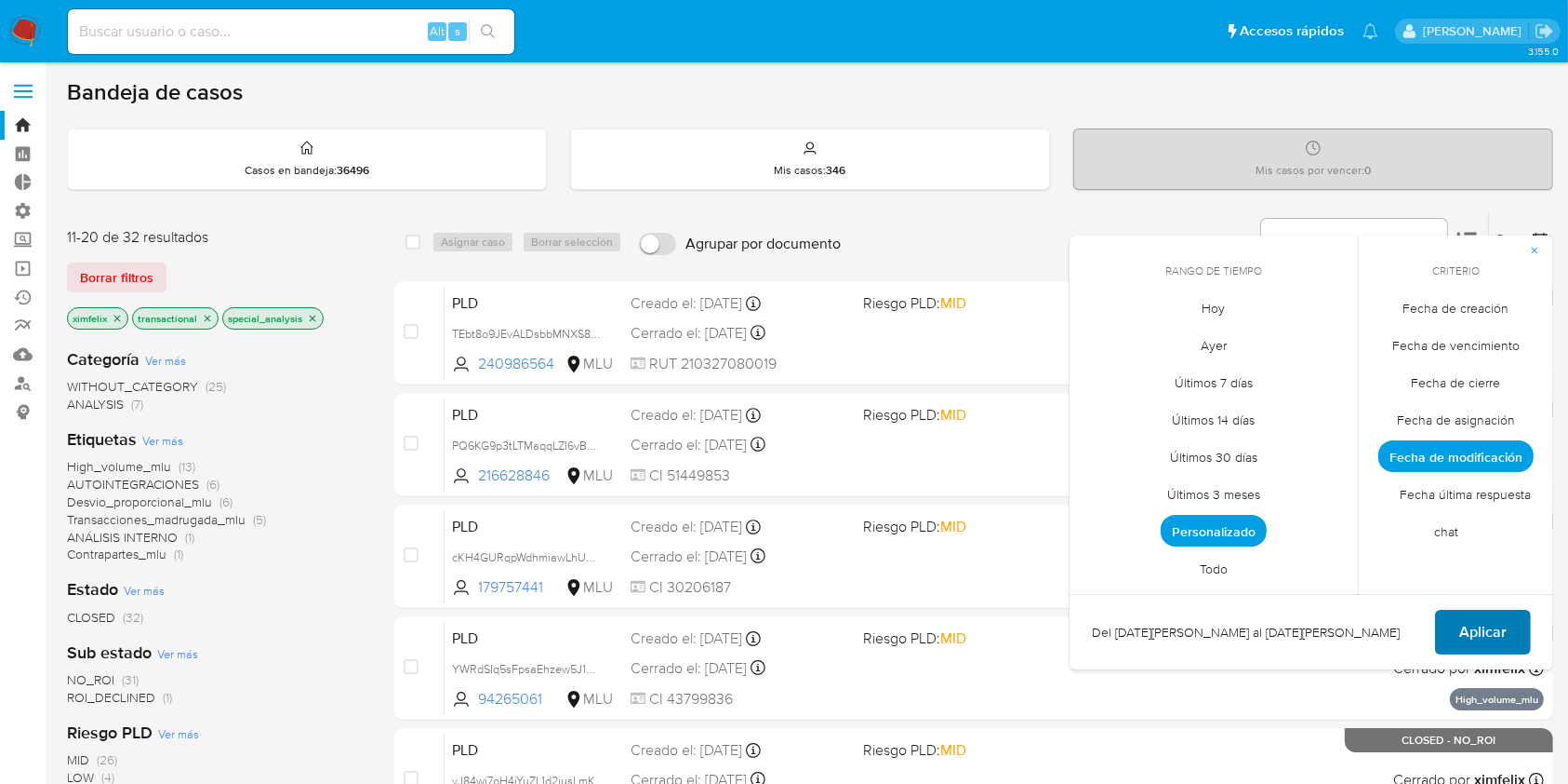
click at [1475, 634] on span "Aplicar" at bounding box center [1482, 633] width 47 height 41
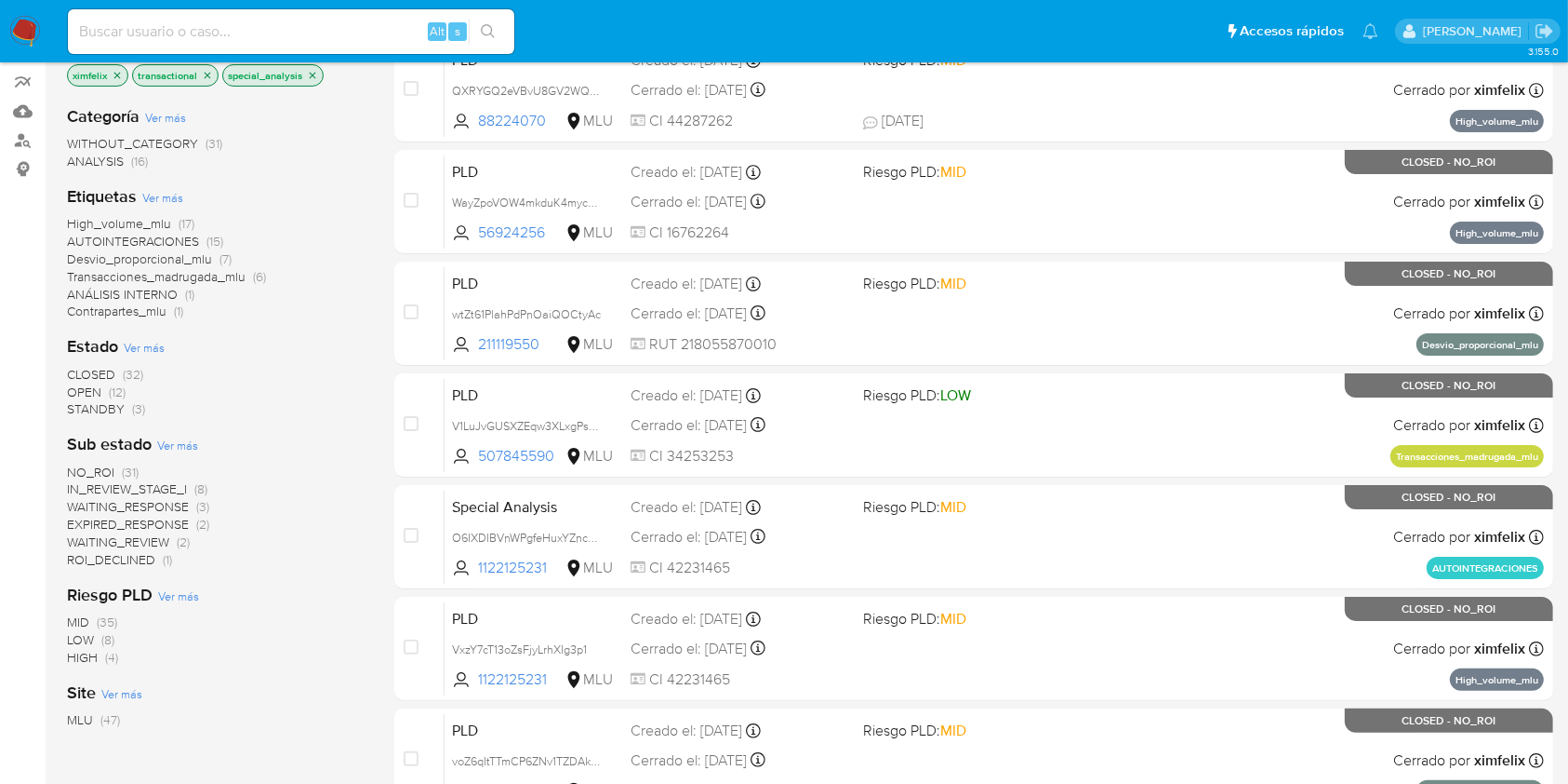
scroll to position [248, 0]
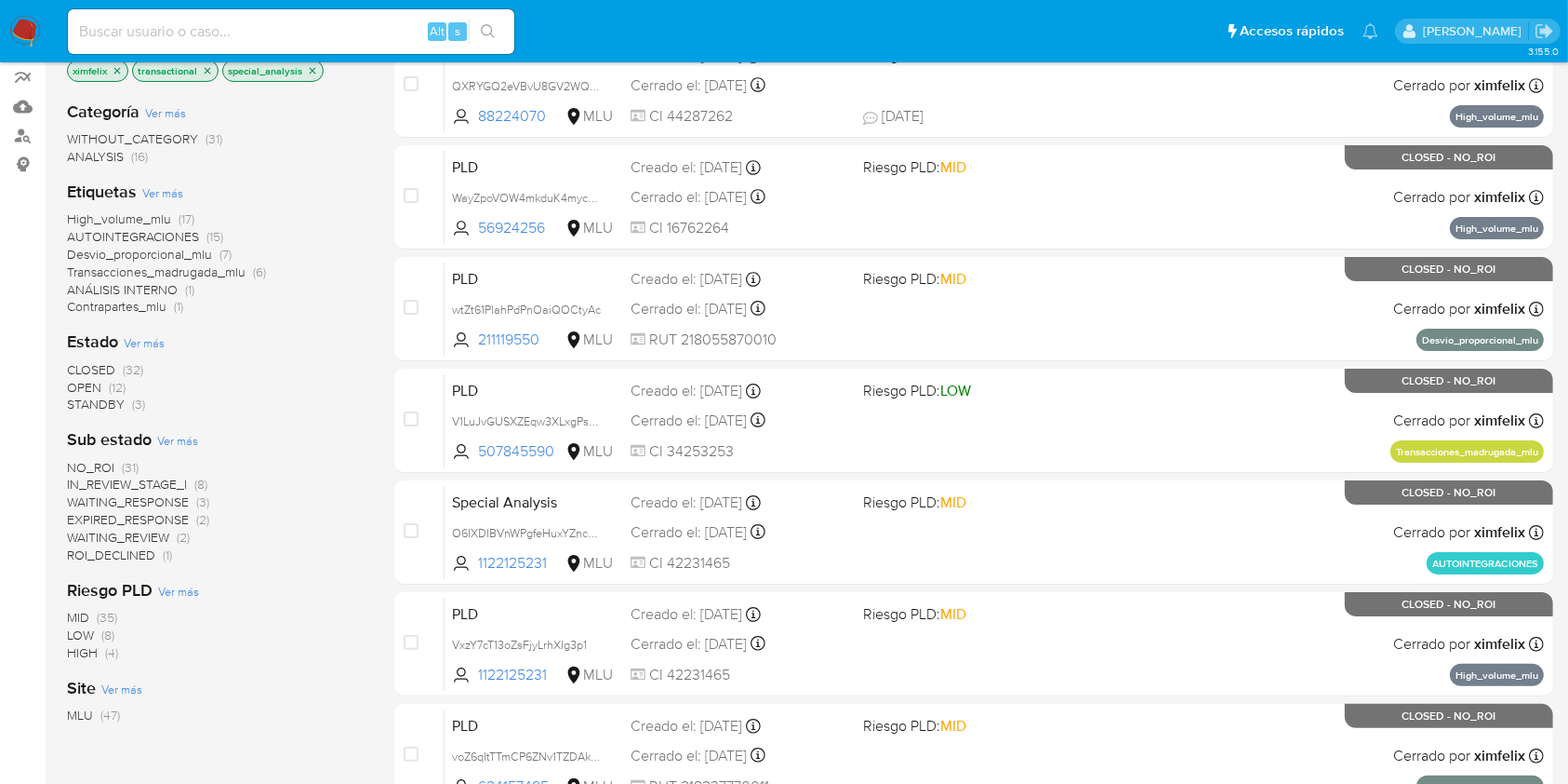
click at [104, 402] on span "STANDBY" at bounding box center [95, 403] width 58 height 19
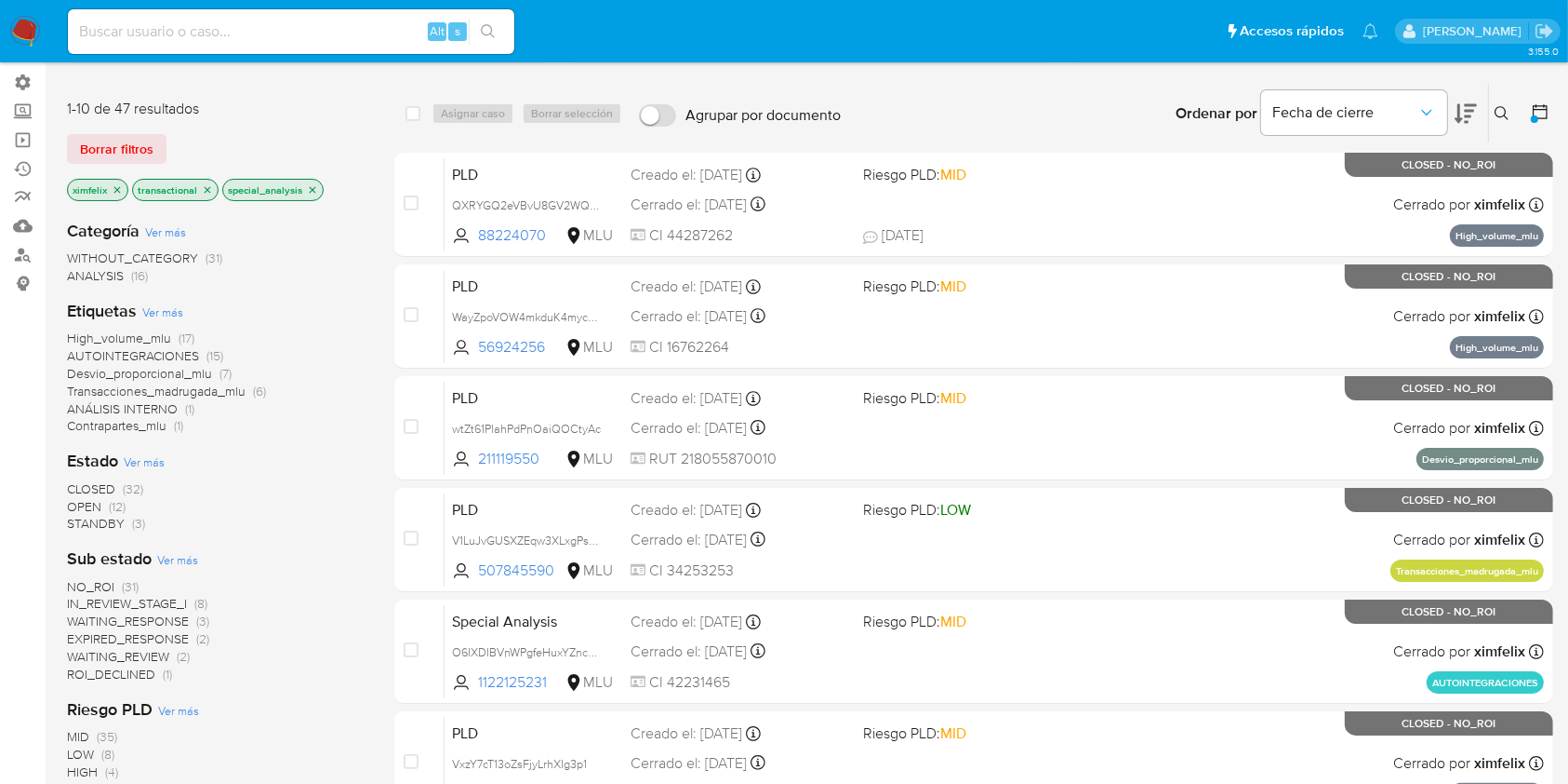
scroll to position [248, 0]
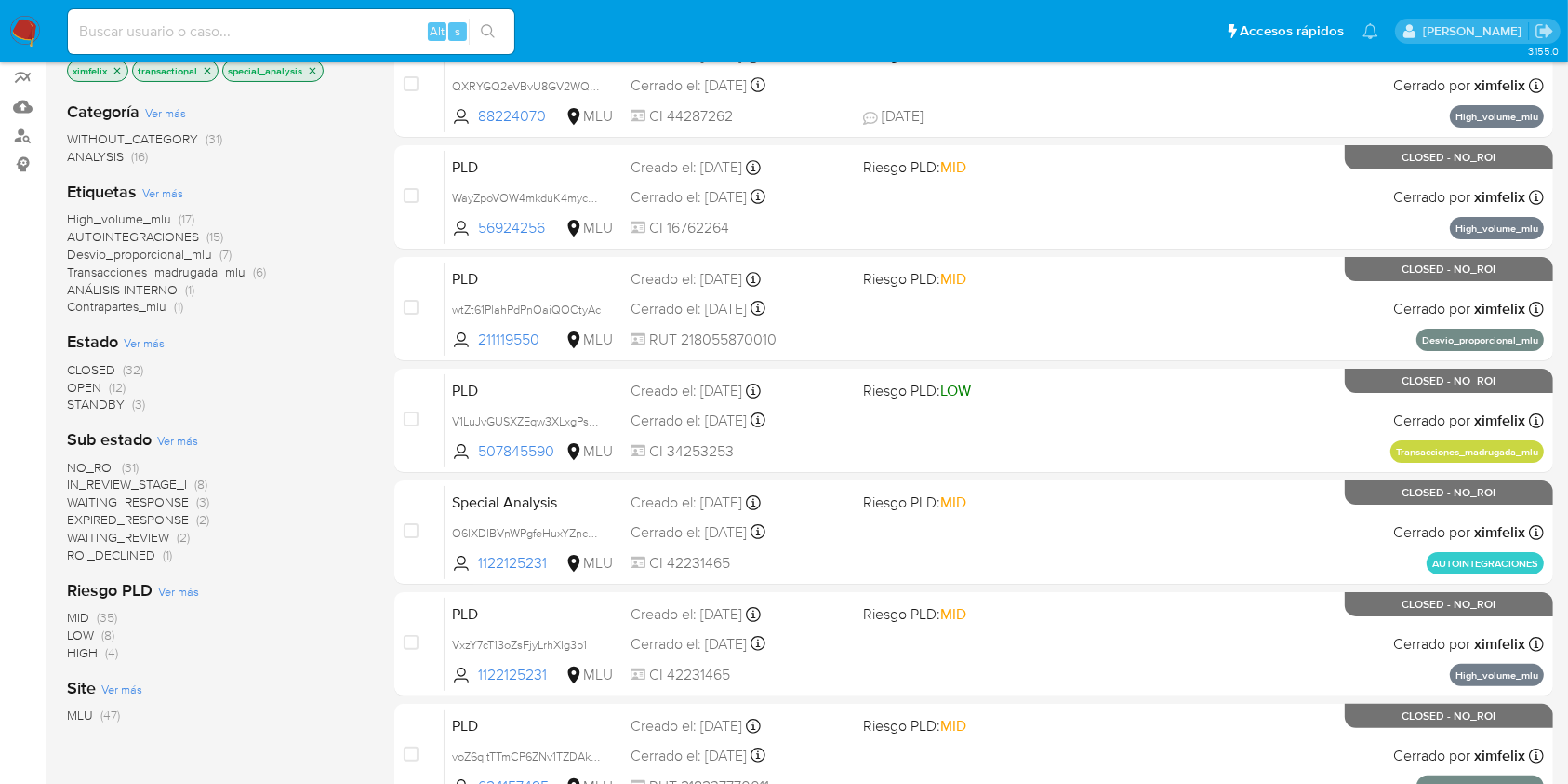
click at [12, 42] on img at bounding box center [25, 31] width 31 height 31
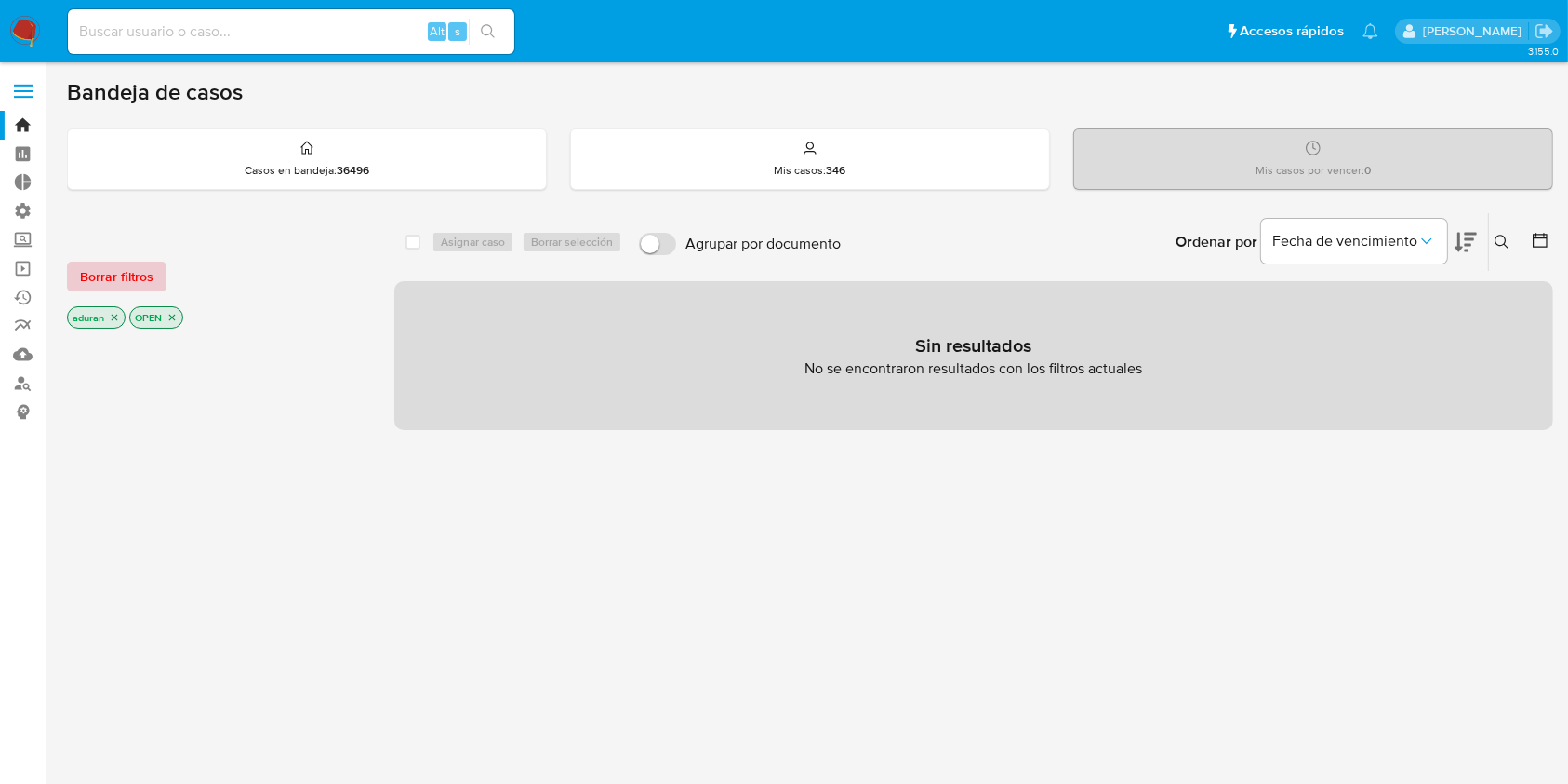
click at [139, 268] on span "Borrar filtros" at bounding box center [116, 276] width 74 height 26
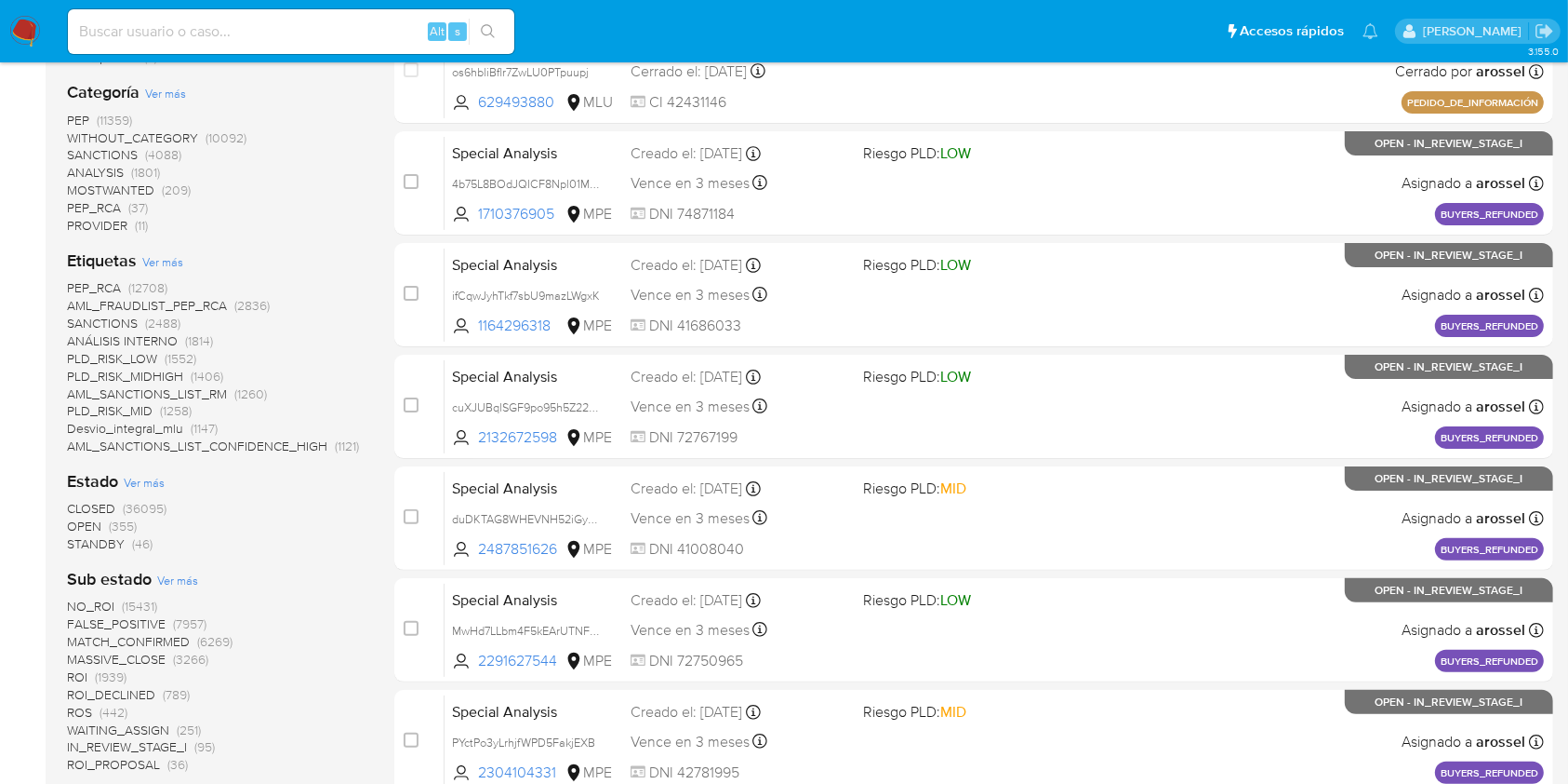
scroll to position [496, 0]
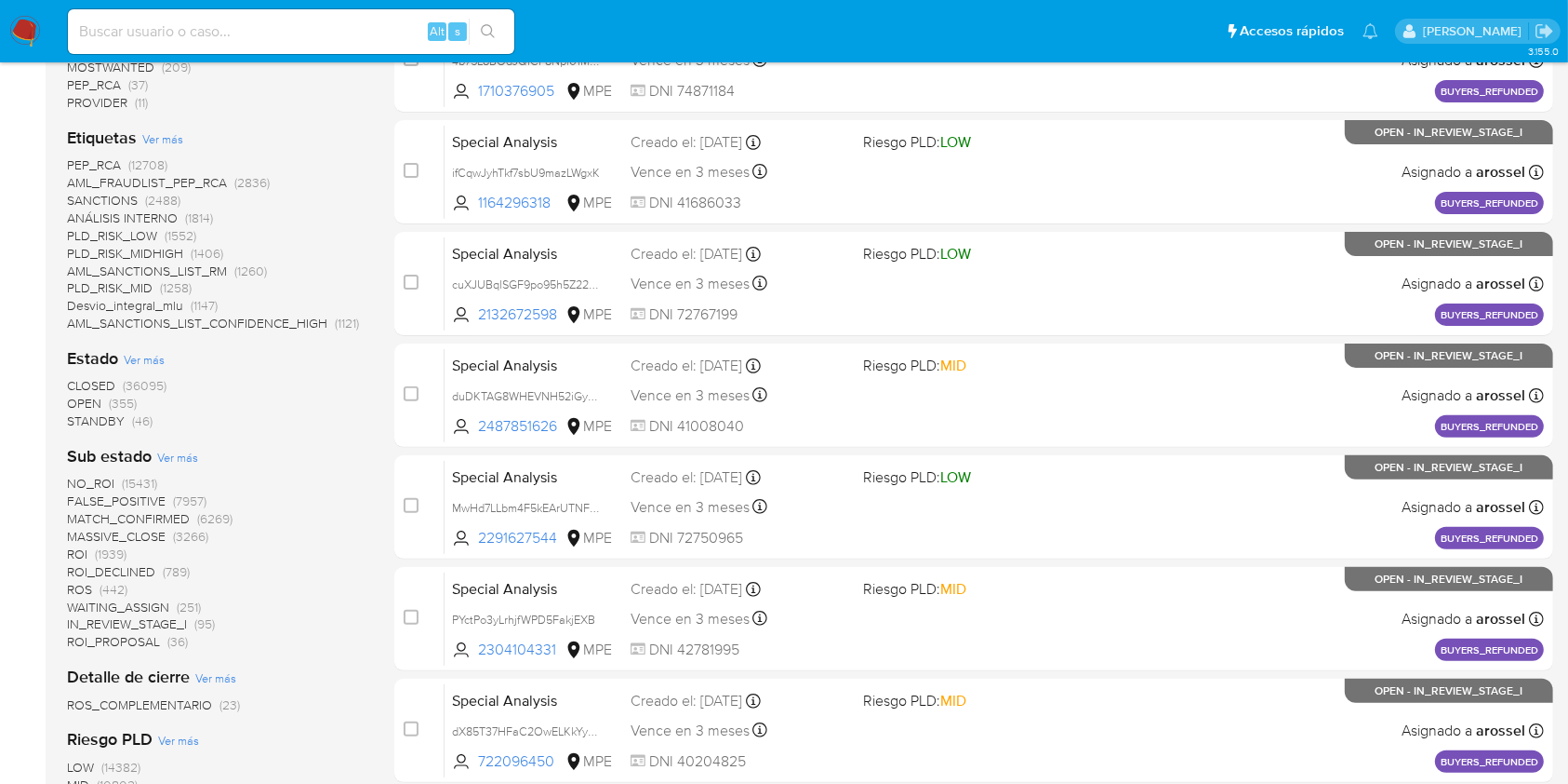
click at [162, 360] on span "Ver más" at bounding box center [145, 359] width 41 height 17
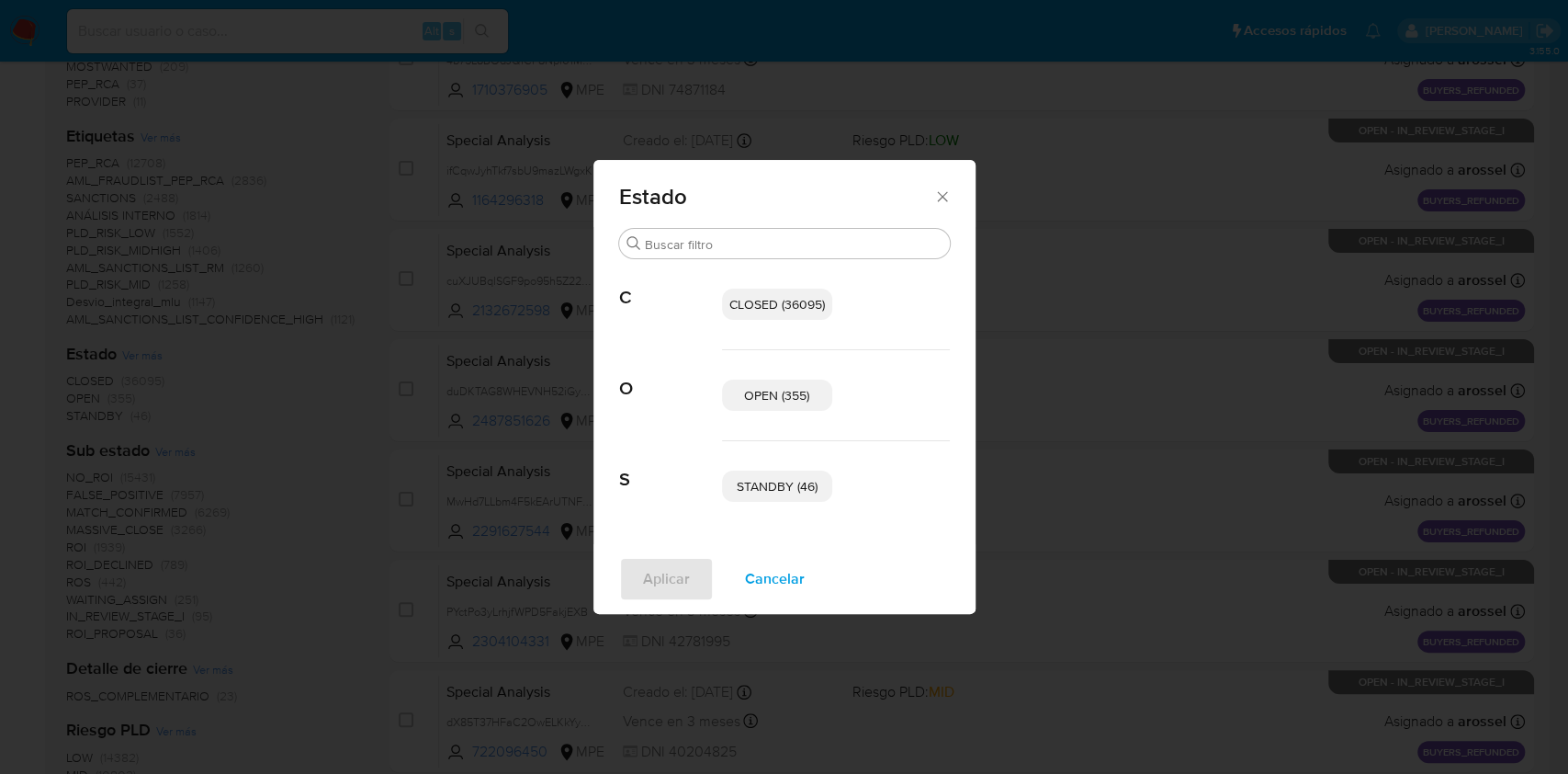
click at [784, 493] on span "STANDBY (46)" at bounding box center [777, 486] width 81 height 18
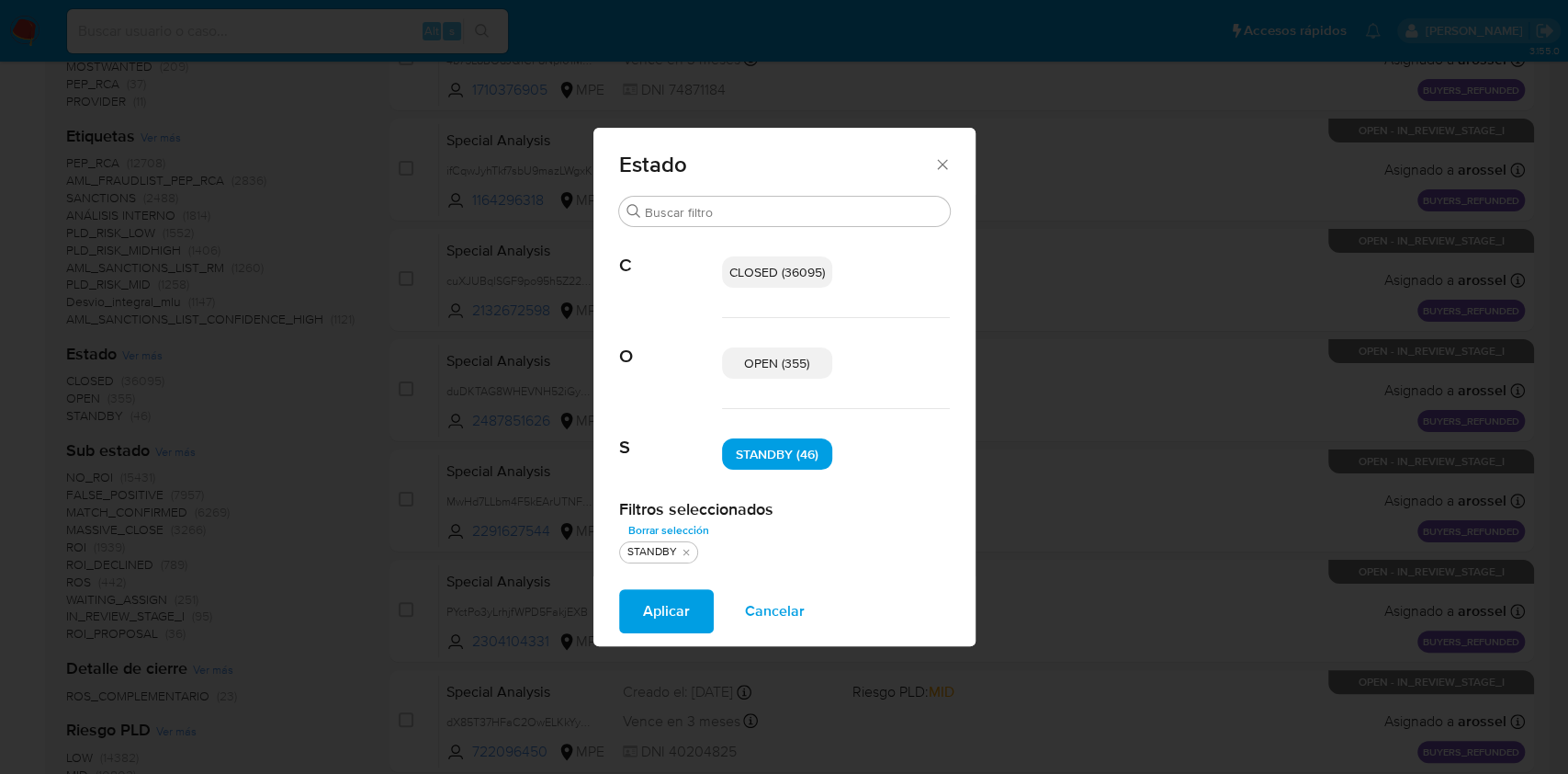
click at [627, 627] on button "Aplicar" at bounding box center [666, 610] width 94 height 44
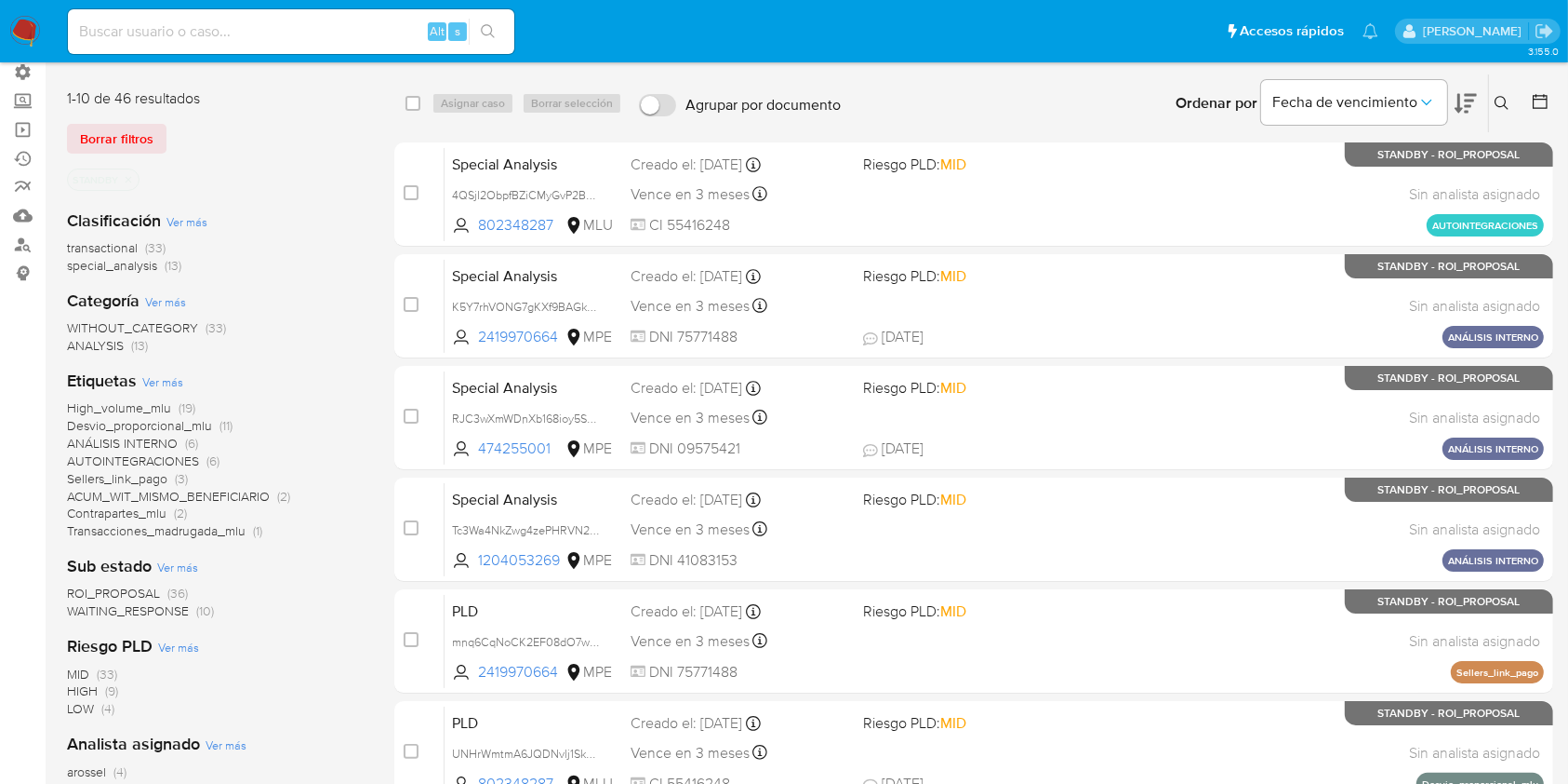
scroll to position [372, 0]
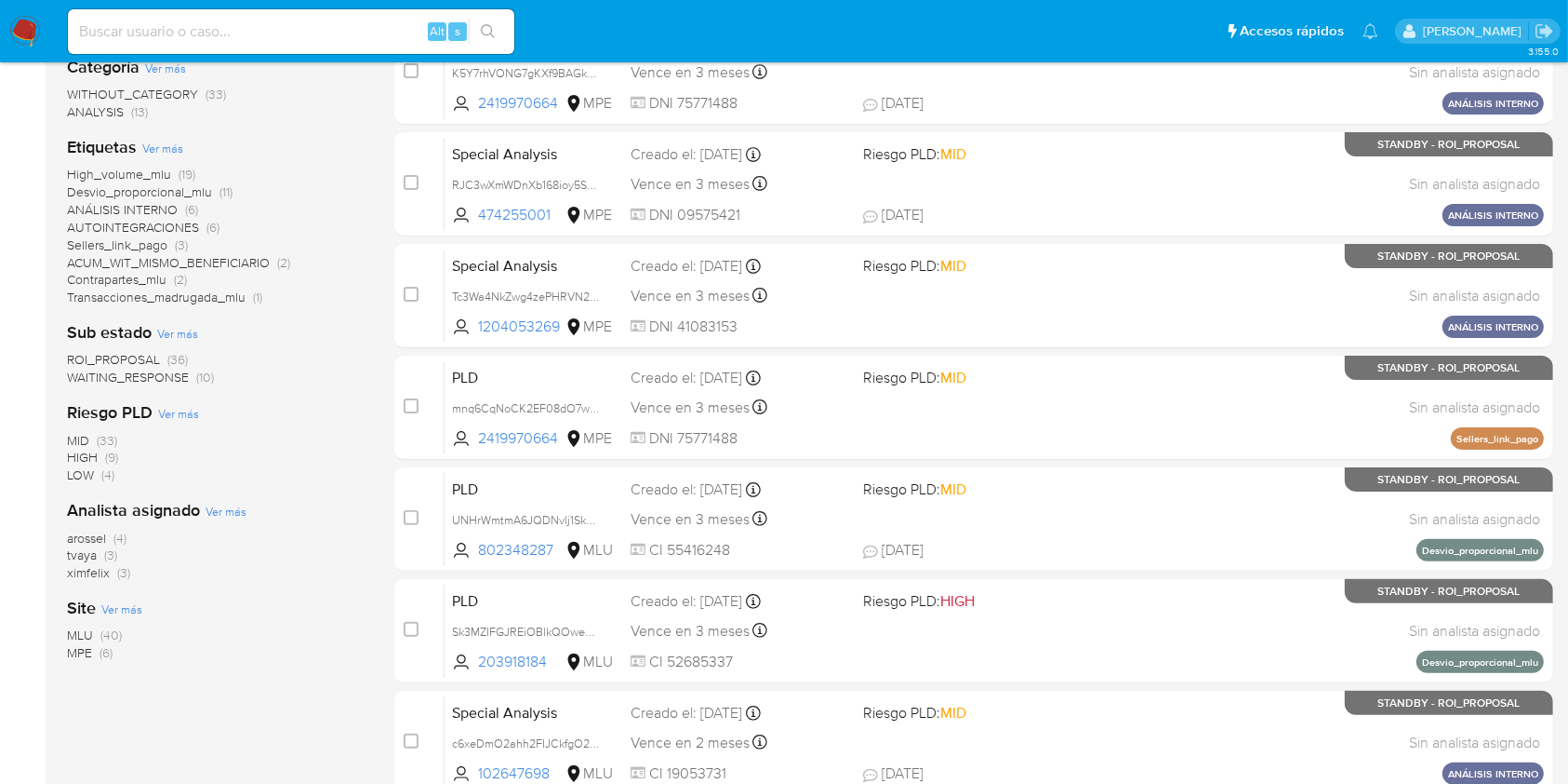
click at [130, 358] on span "ROI_PROPOSAL" at bounding box center [113, 359] width 93 height 19
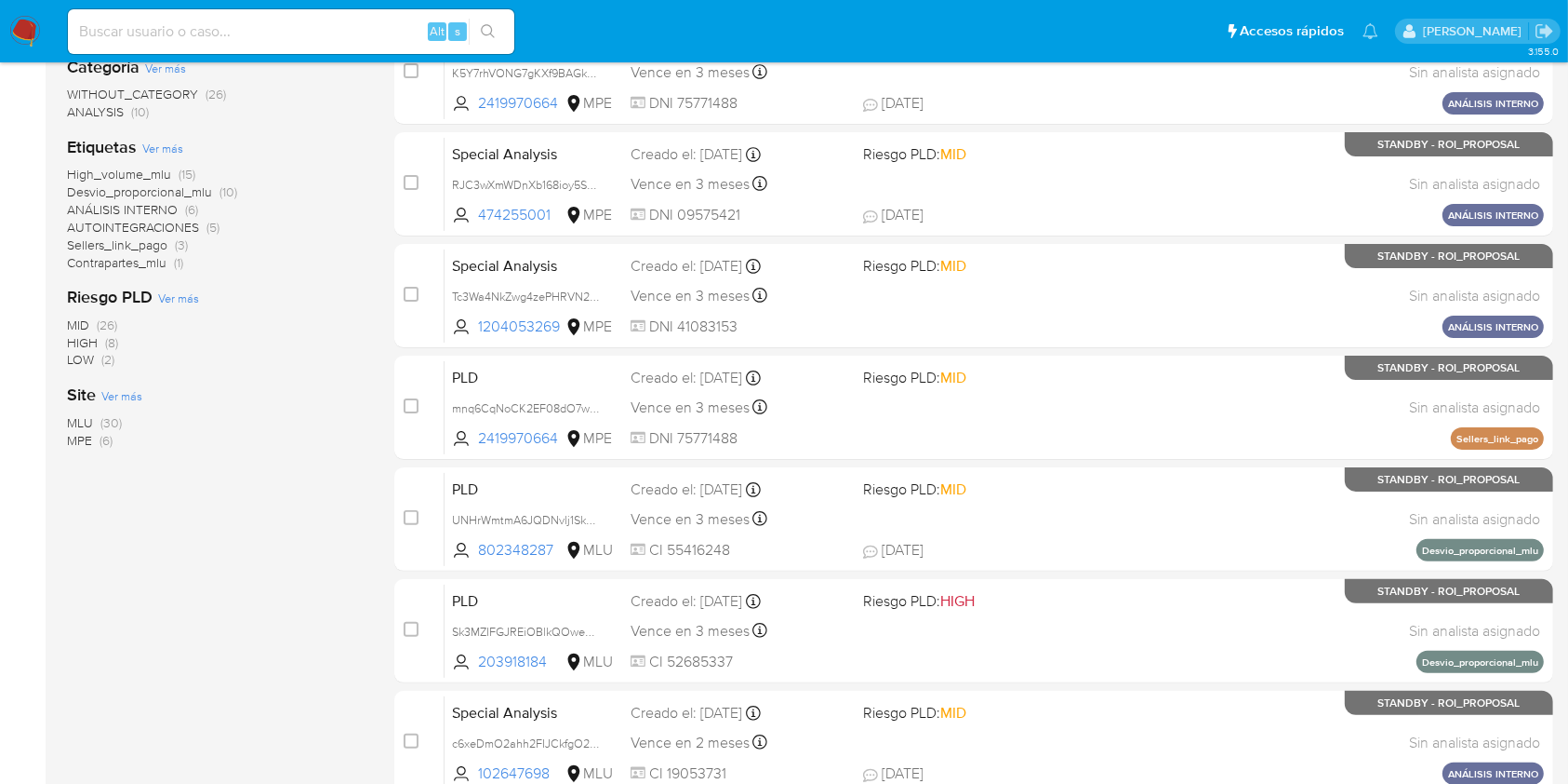
click at [210, 647] on div "1-10 de 36 resultados Borrar filtros STANDBY ROI_PROPOSAL Clasificación Ver más…" at bounding box center [215, 462] width 298 height 1245
